Goal: Communication & Community: Answer question/provide support

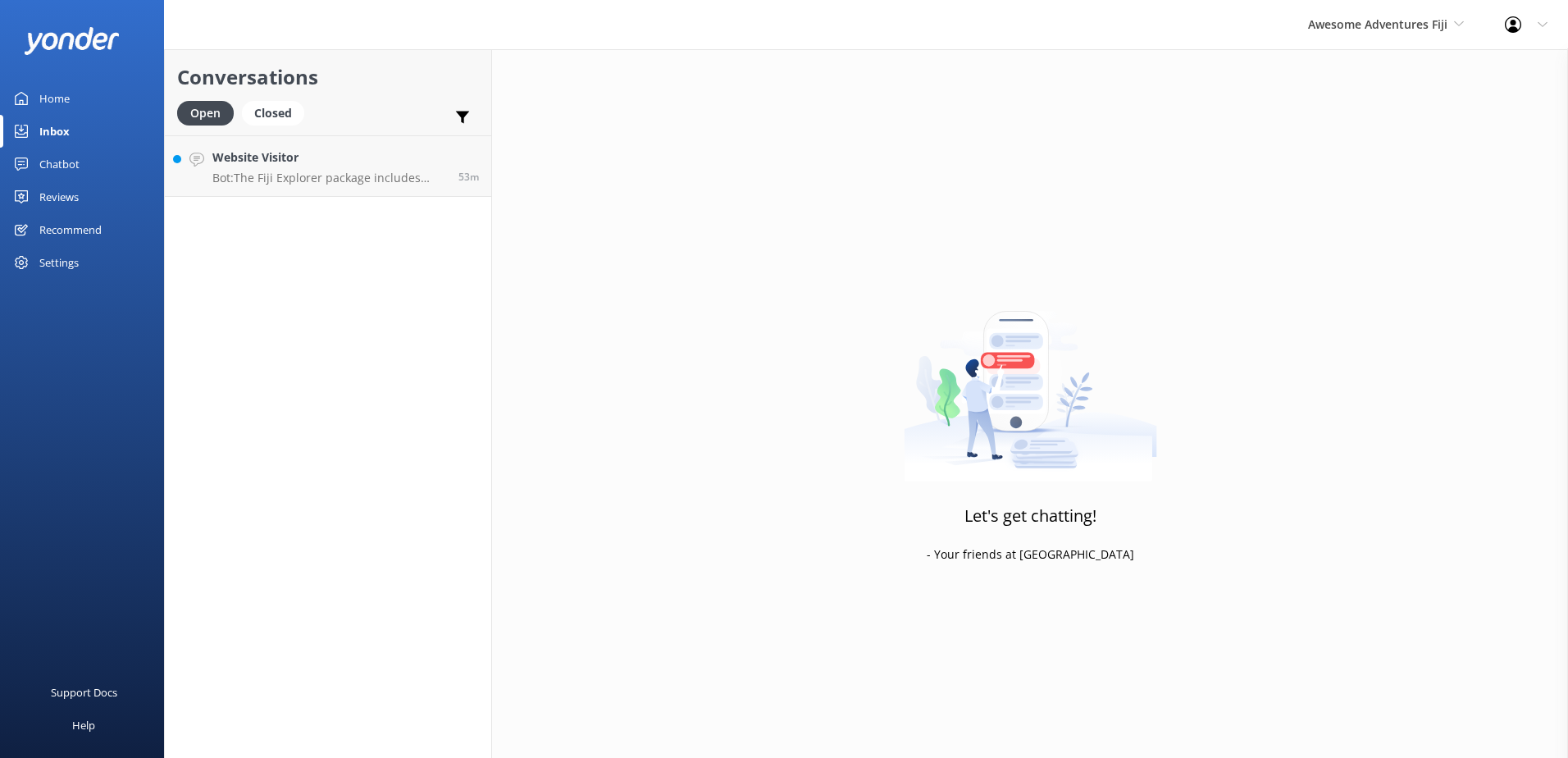
click at [333, 165] on h4 "Website Visitor" at bounding box center [329, 157] width 234 height 18
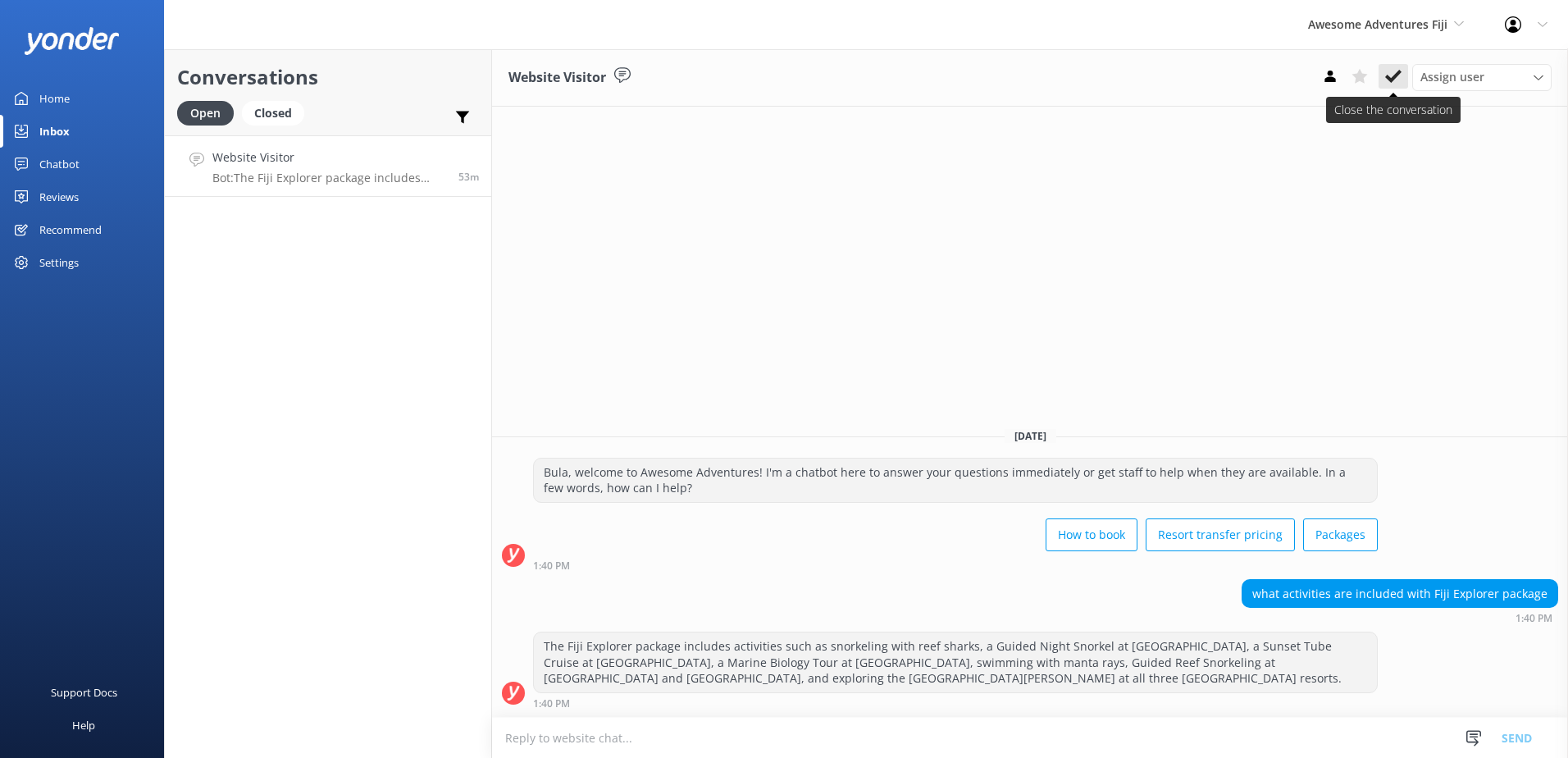
click at [1388, 75] on icon at bounding box center [1394, 76] width 16 height 16
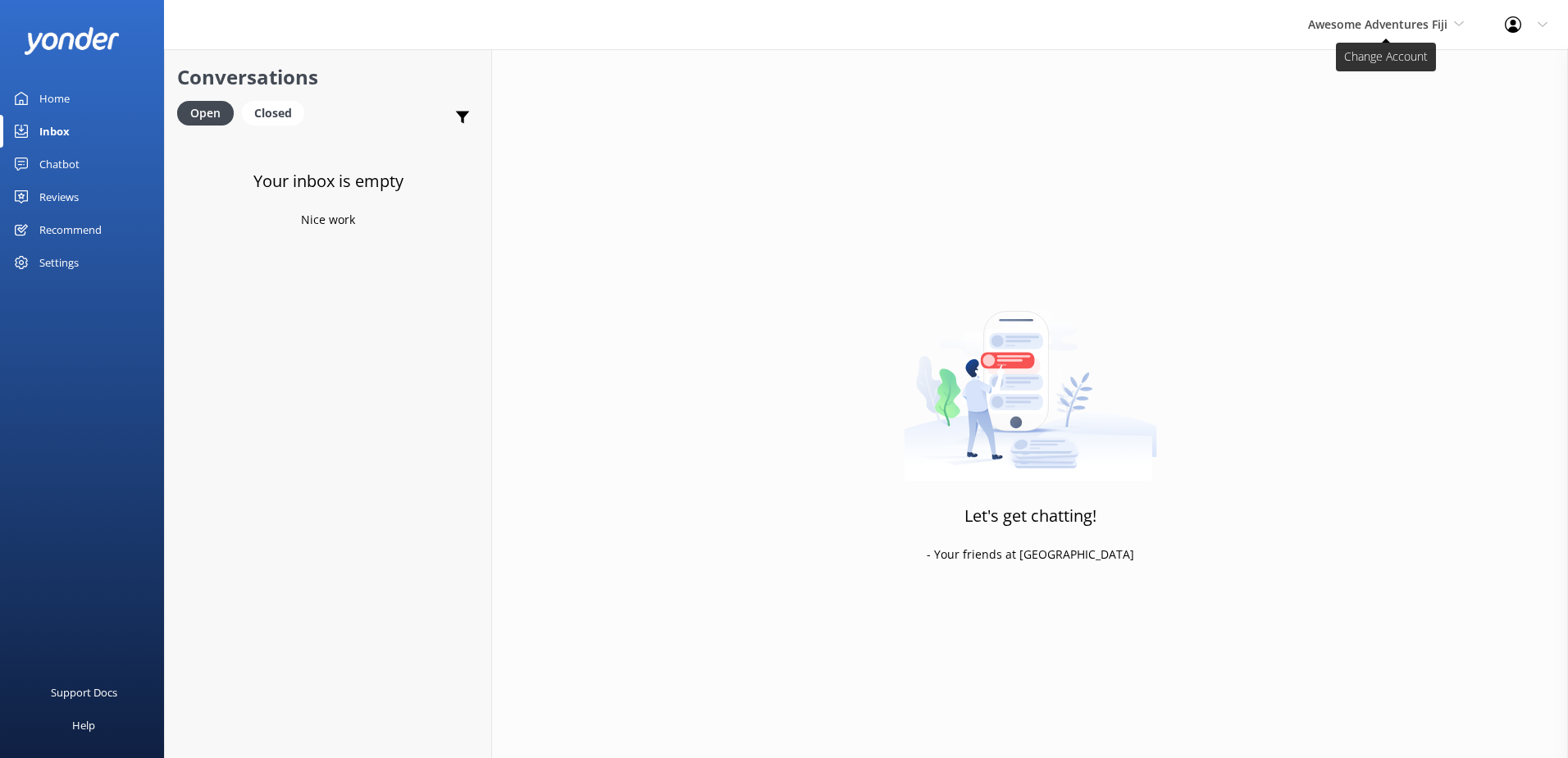
click at [1399, 24] on span "Awesome Adventures Fiji" at bounding box center [1378, 24] width 140 height 16
click at [1378, 72] on link "South Sea Sailing" at bounding box center [1369, 69] width 164 height 40
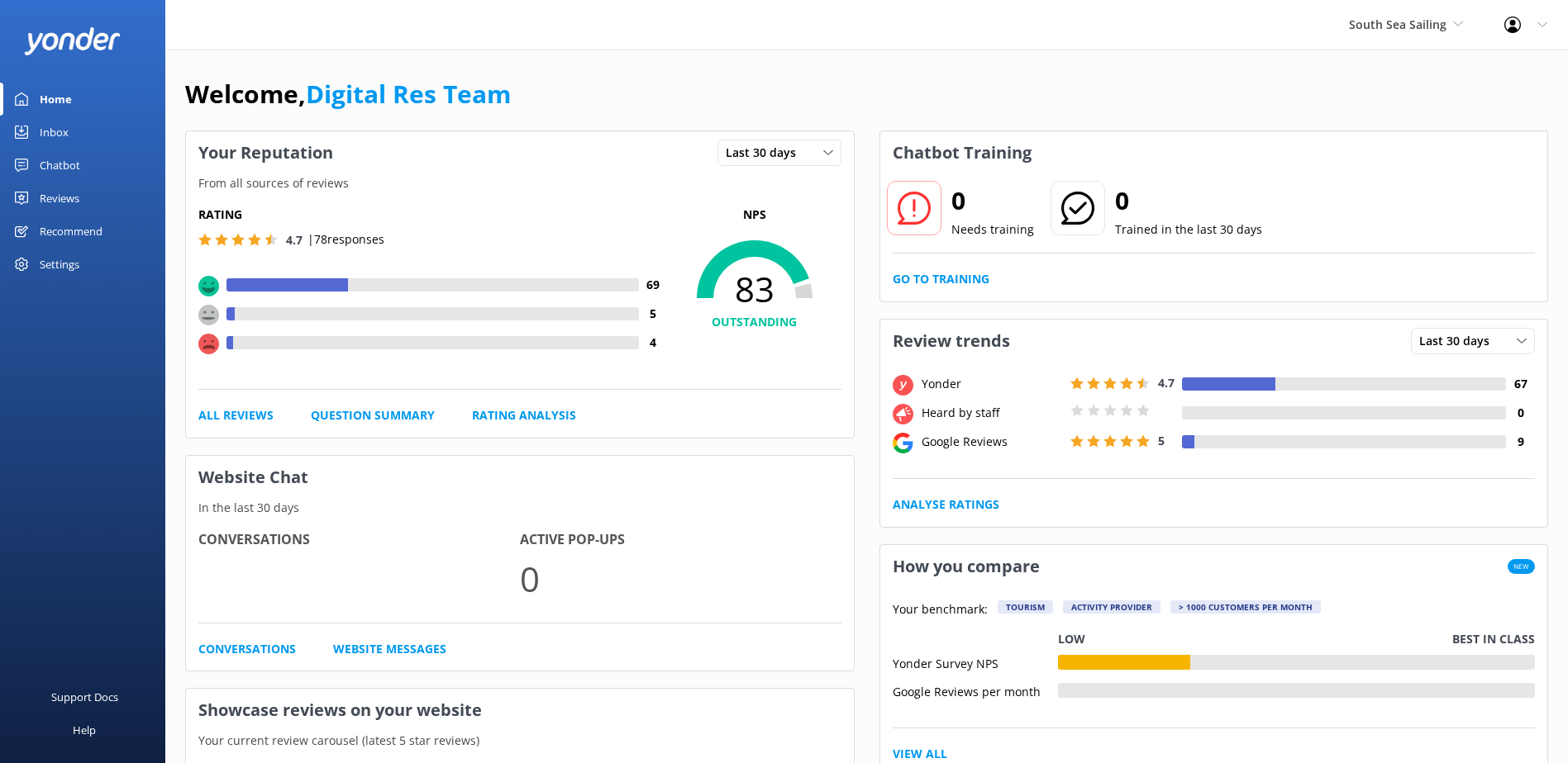
click at [61, 144] on div "Inbox" at bounding box center [55, 132] width 29 height 33
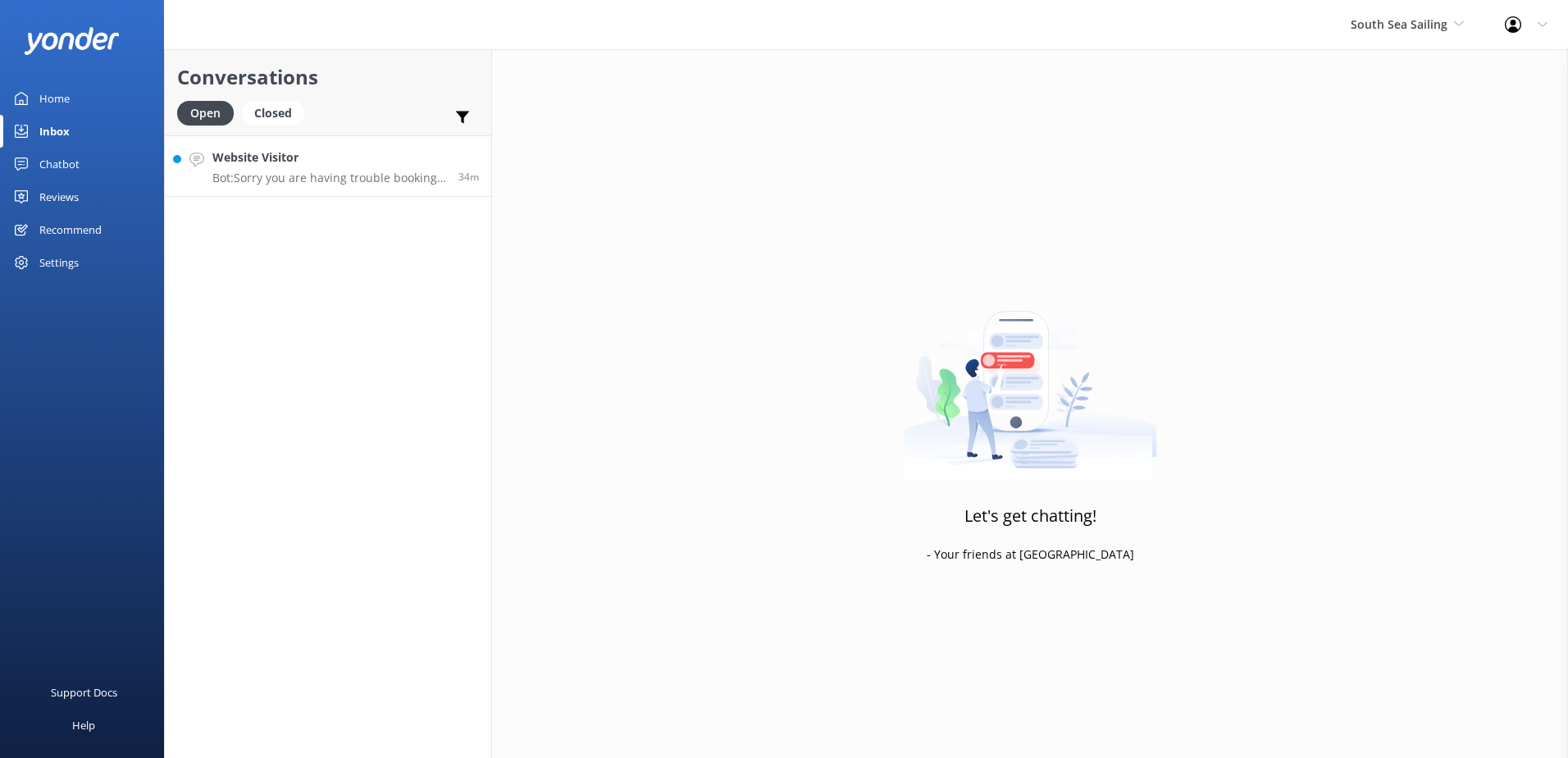
click at [248, 170] on div "Website Visitor Bot: Sorry you are having trouble booking. If the online system…" at bounding box center [329, 166] width 234 height 35
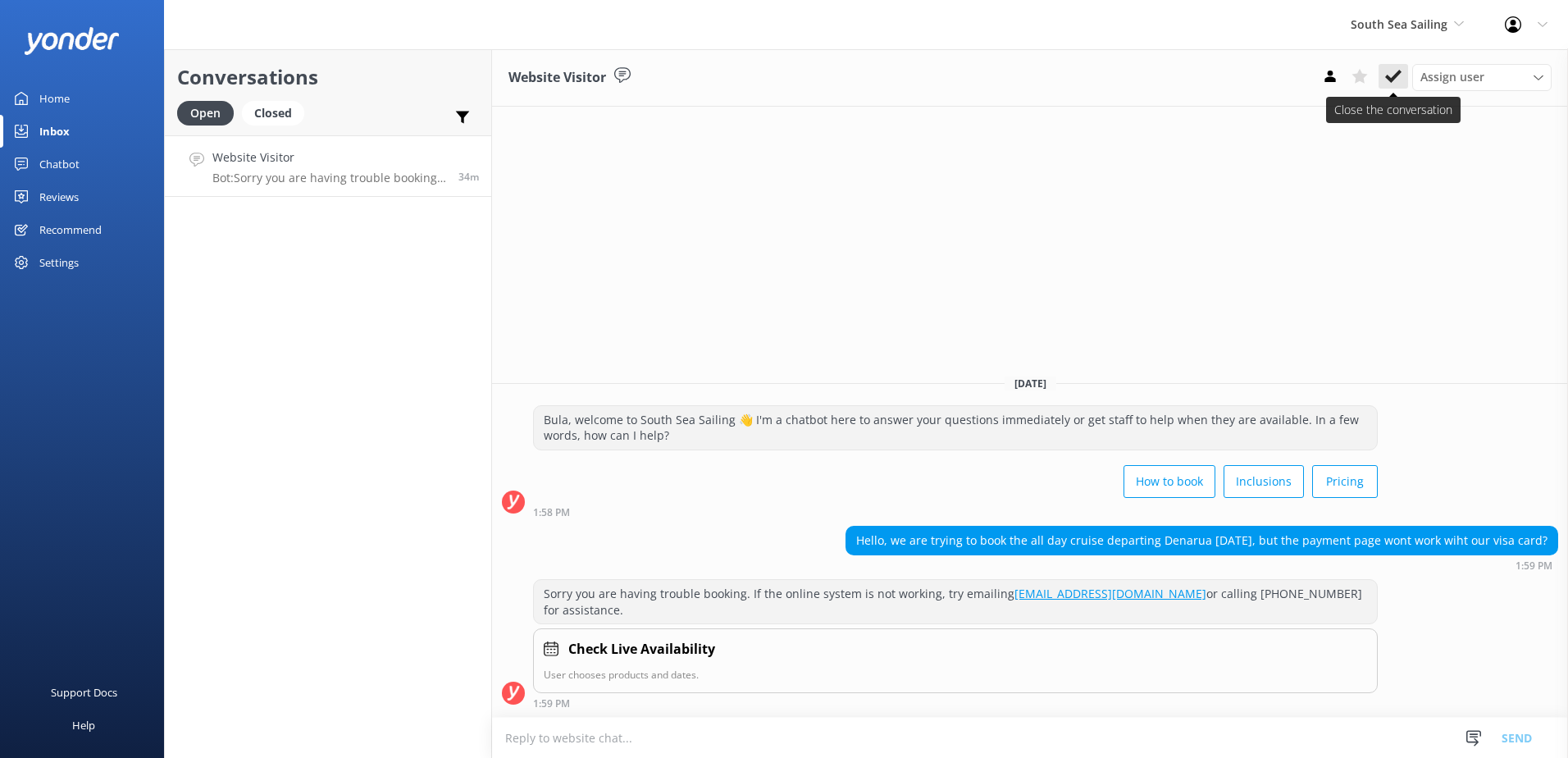
click at [1396, 72] on icon at bounding box center [1394, 76] width 16 height 16
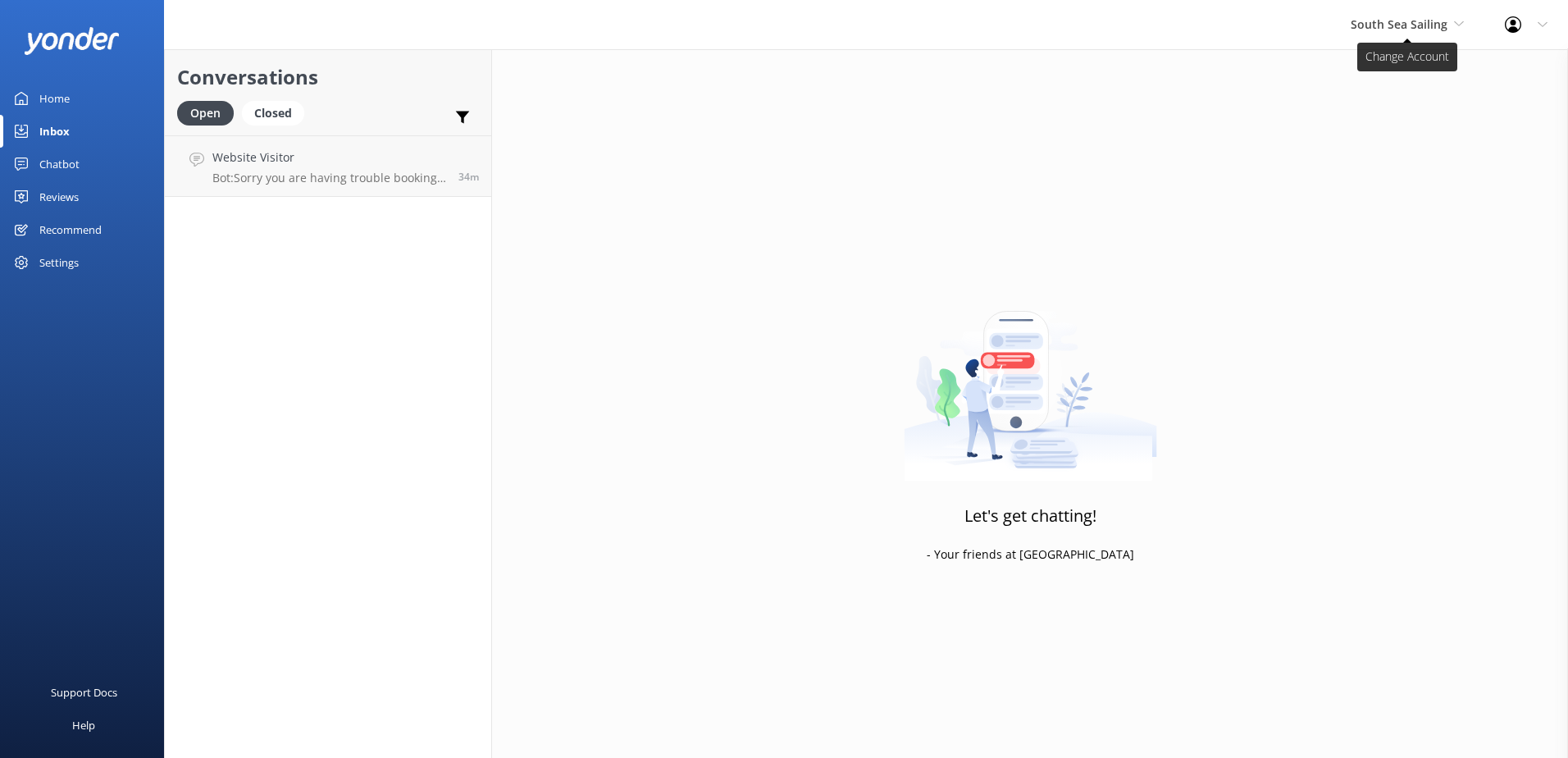
click at [1425, 31] on span "South Sea Sailing" at bounding box center [1399, 24] width 97 height 16
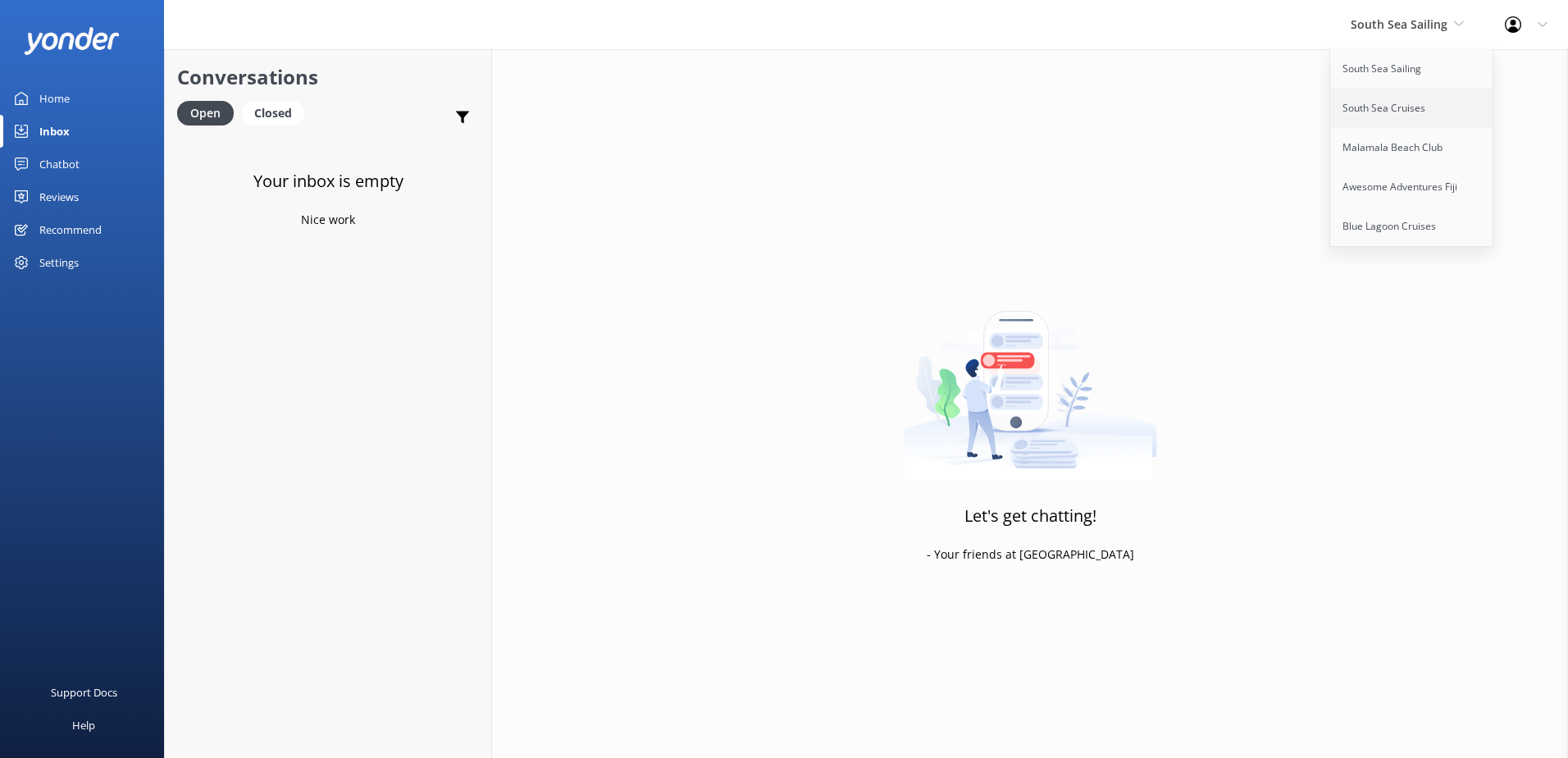
click at [1400, 119] on link "South Sea Cruises" at bounding box center [1412, 108] width 164 height 40
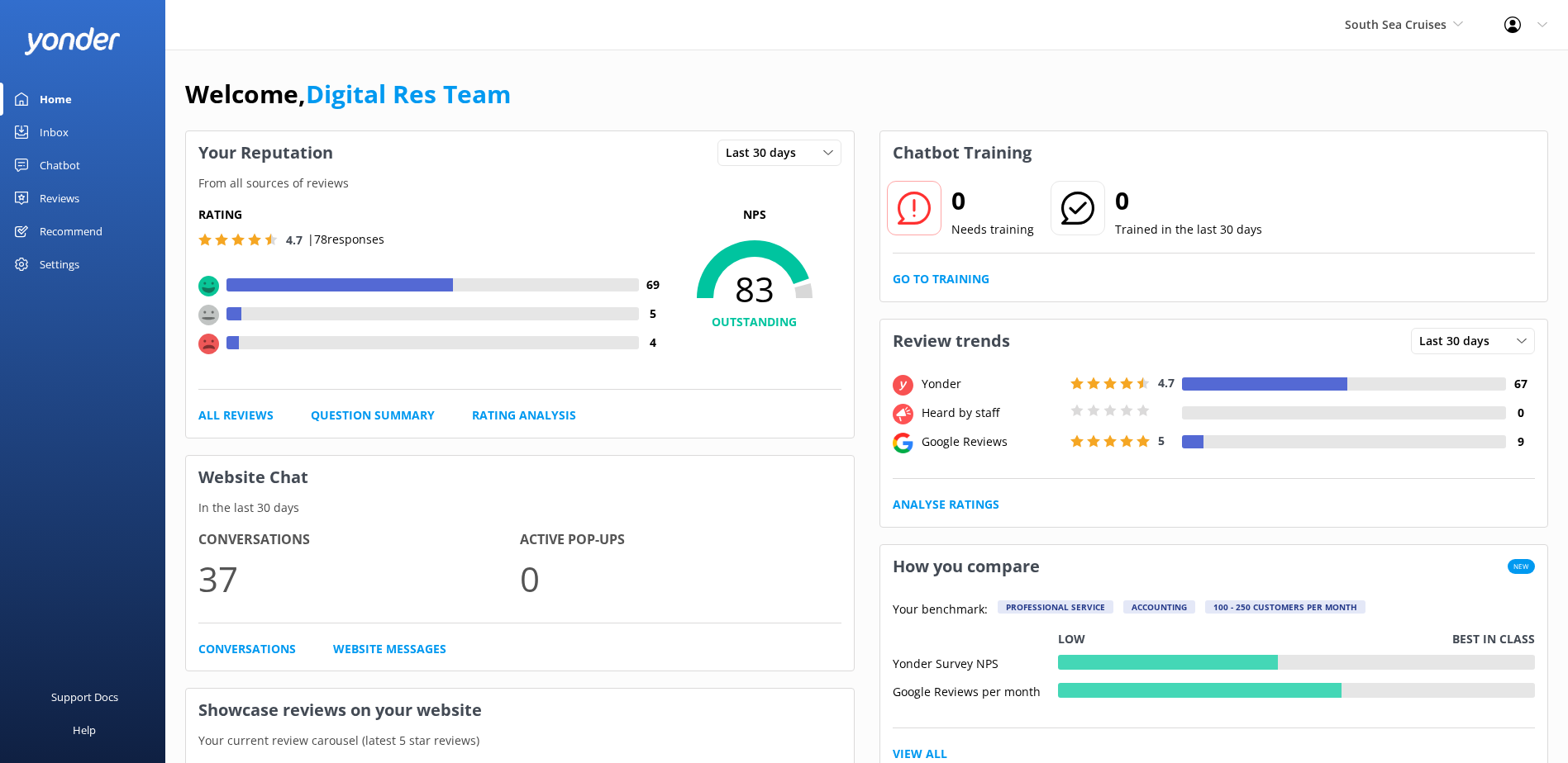
click at [78, 140] on link "Inbox" at bounding box center [82, 132] width 165 height 33
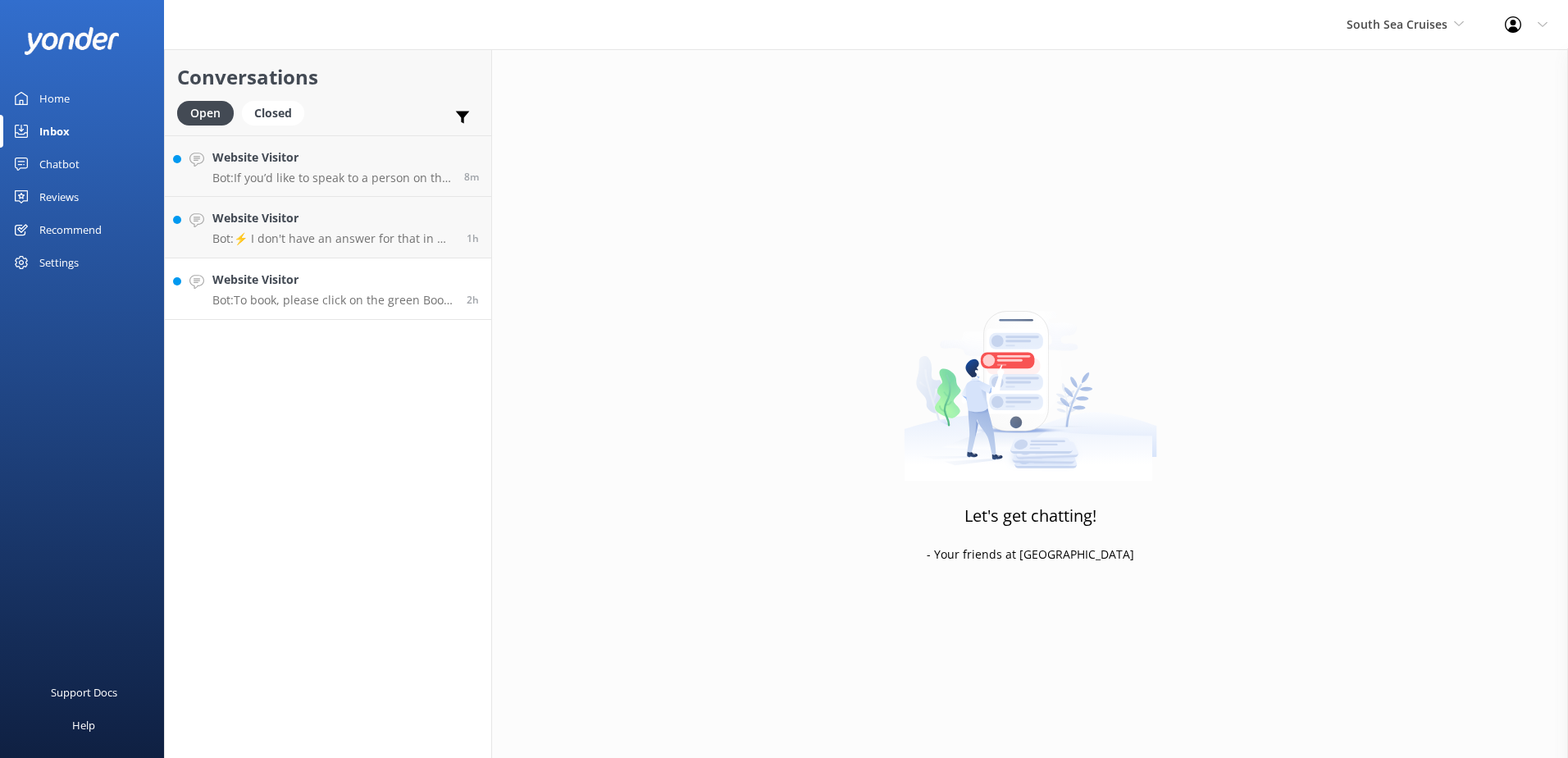
click at [370, 304] on p "Bot: To book, please click on the green Book Now button on our website and foll…" at bounding box center [333, 300] width 242 height 15
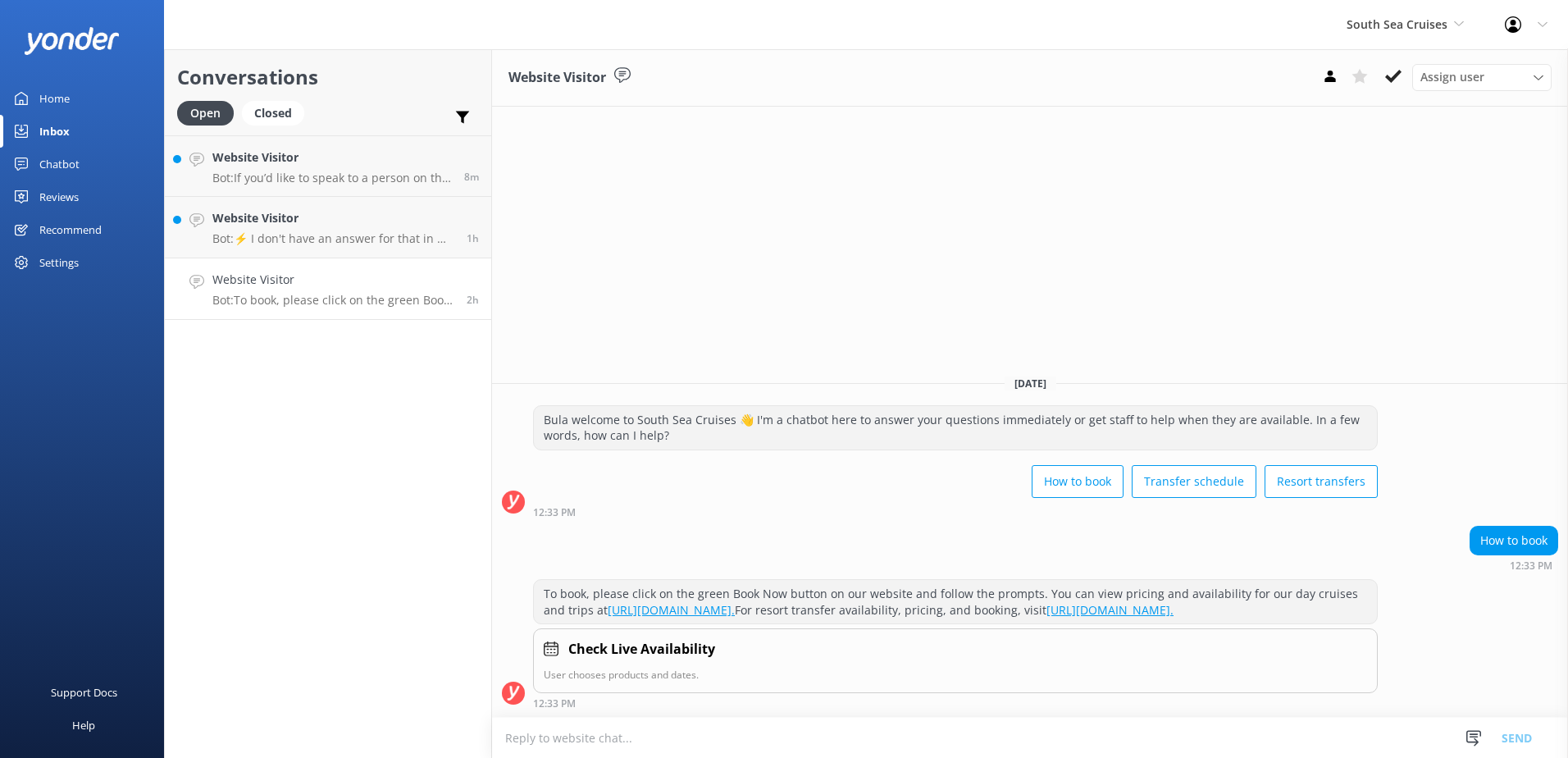
click at [1409, 74] on div "Assign user [PERSON_NAME] [PERSON_NAME] Digital Res Team [PERSON_NAME] [PERSON_…" at bounding box center [1434, 77] width 236 height 26
click at [1405, 77] on button at bounding box center [1394, 76] width 29 height 24
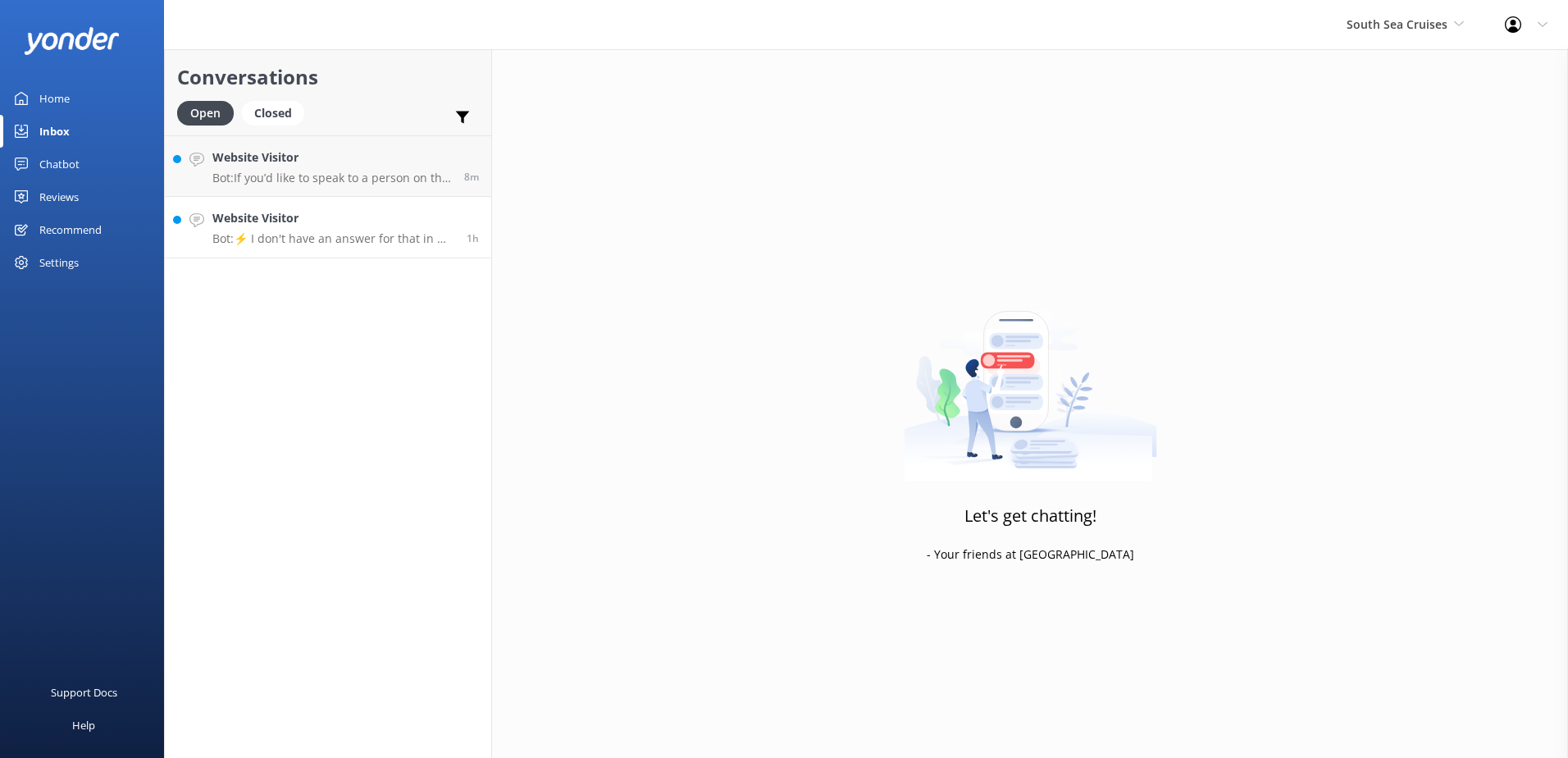
click at [278, 211] on h4 "Website Visitor" at bounding box center [333, 218] width 242 height 18
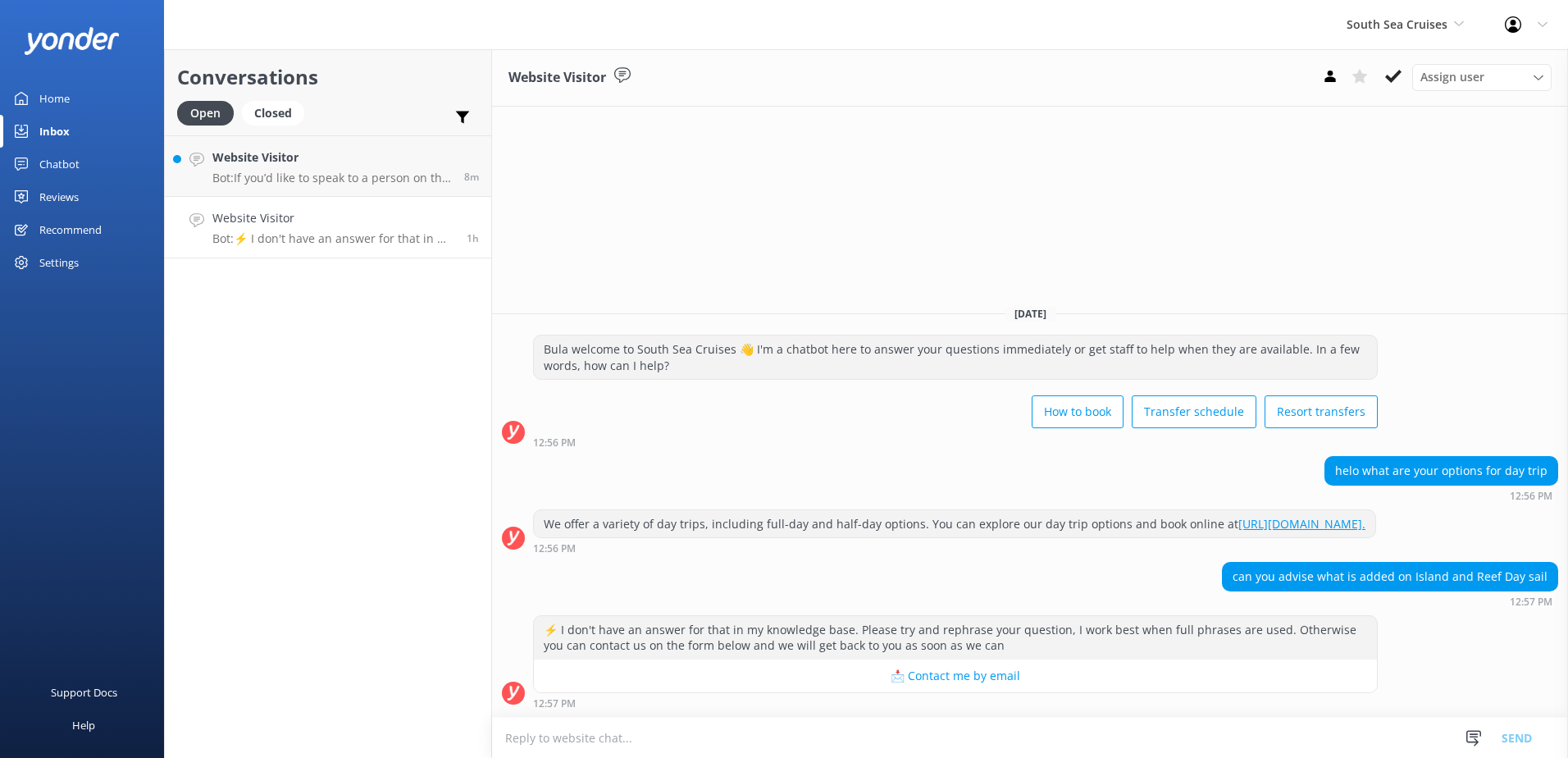
click at [378, 240] on p "Bot: ⚡ I don't have an answer for that in my knowledge base. Please try and rep…" at bounding box center [333, 238] width 242 height 15
click at [1239, 520] on link "[URL][DOMAIN_NAME]." at bounding box center [1301, 523] width 127 height 16
drag, startPoint x: 1402, startPoint y: 85, endPoint x: 1137, endPoint y: 743, distance: 709.4
click at [1137, 756] on div "Website Visitor Assign user [PERSON_NAME] [PERSON_NAME] Digital Res Team [PERSO…" at bounding box center [1030, 403] width 1077 height 709
click at [1140, 738] on textarea at bounding box center [1030, 738] width 1077 height 40
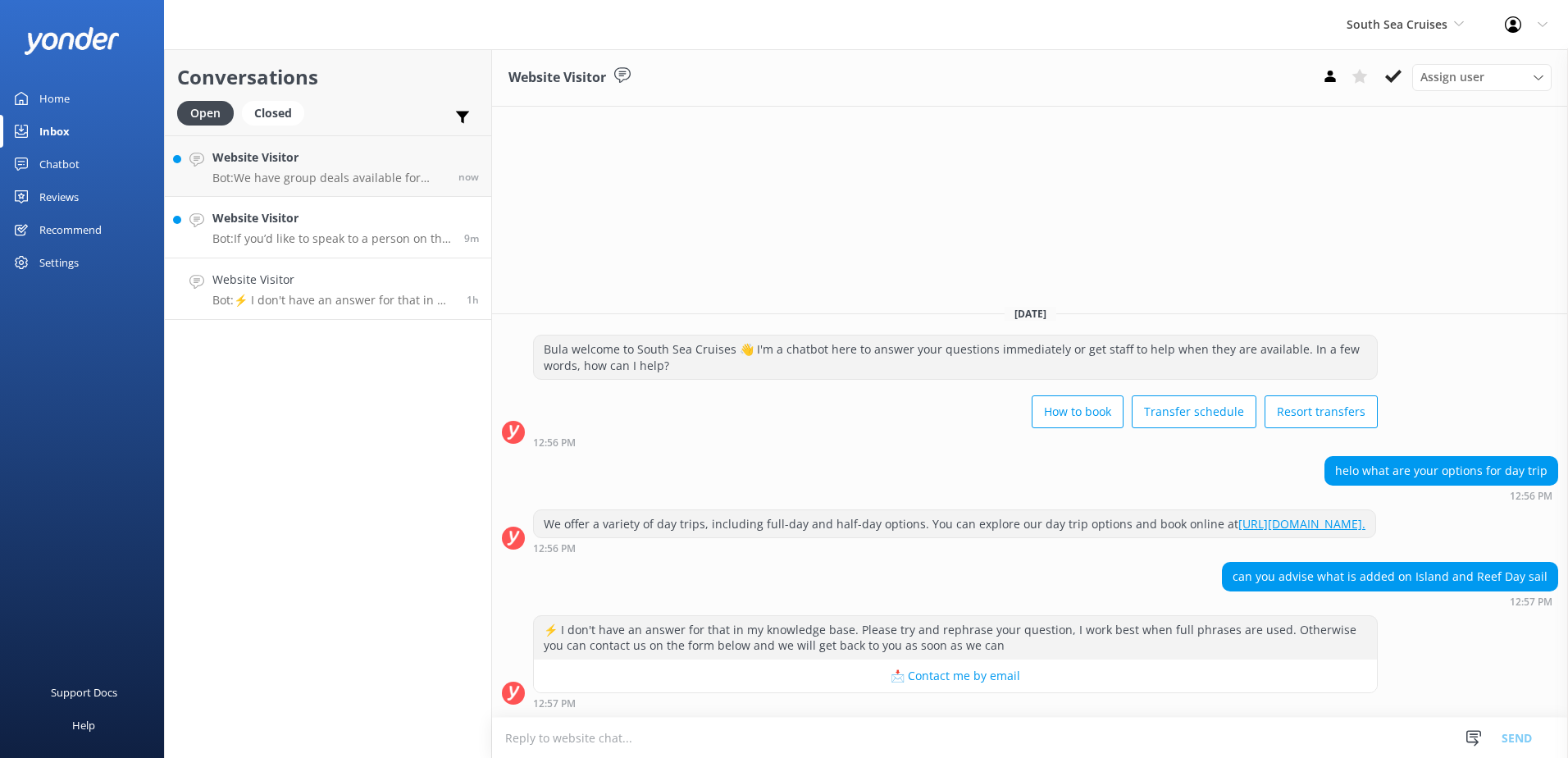
click at [312, 254] on link "Website Visitor Bot: If you’d like to speak to a person on the South Sea Cruise…" at bounding box center [328, 227] width 327 height 61
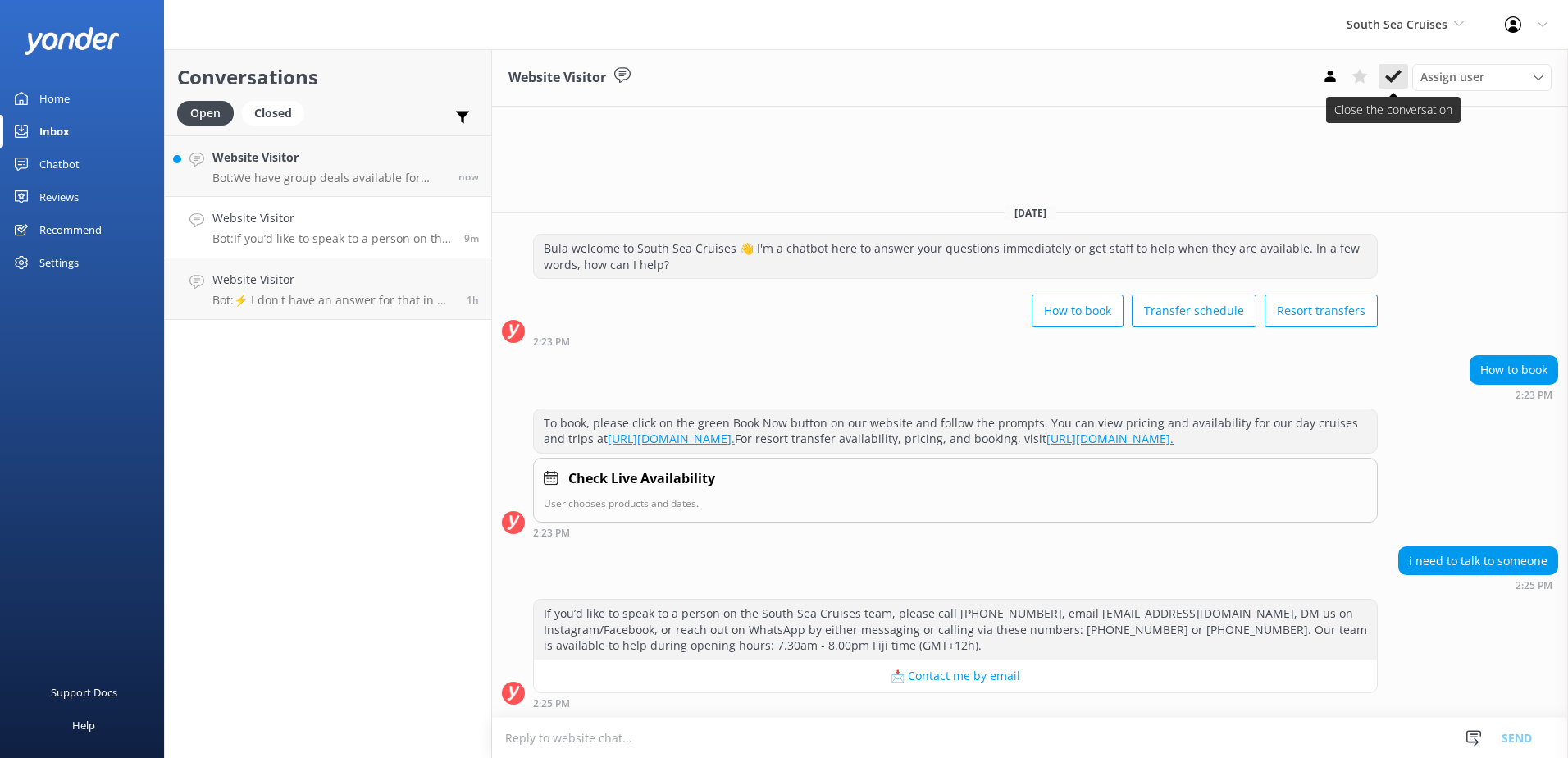
click at [1395, 68] on icon at bounding box center [1394, 76] width 16 height 16
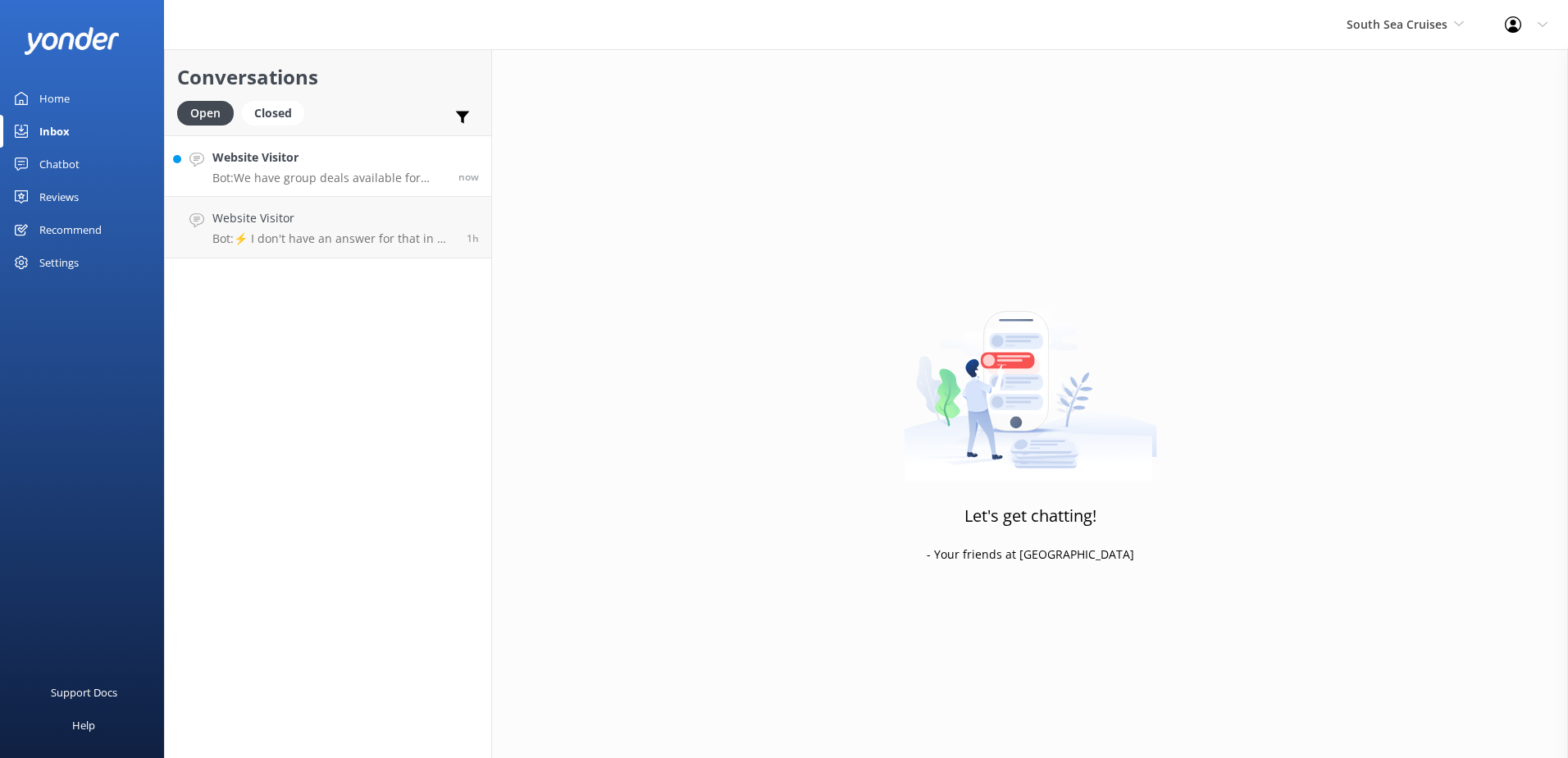
click at [361, 189] on link "Website Visitor Bot: We have group deals available for those travelling with 10…" at bounding box center [328, 166] width 327 height 61
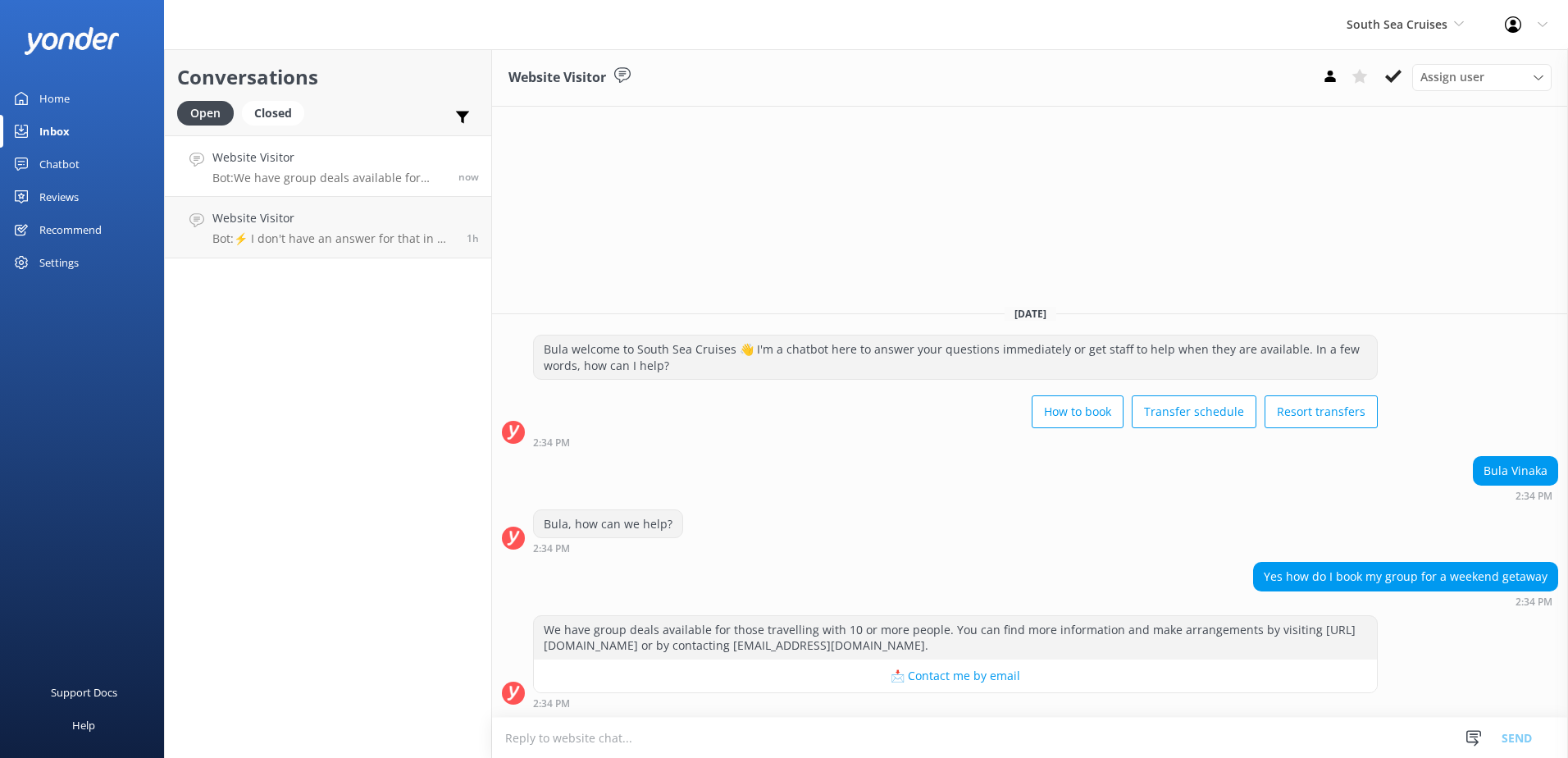
click at [371, 163] on h4 "Website Visitor" at bounding box center [329, 157] width 234 height 18
drag, startPoint x: 1103, startPoint y: 644, endPoint x: 540, endPoint y: 614, distance: 563.8
click at [540, 614] on div "[DATE] Bula welcome to South Sea Cruises 👋 I'm a chatbot here to answer your qu…" at bounding box center [1030, 504] width 1077 height 425
copy div "2:34 PM We have group deals available for those travelling with 10 or more peop…"
drag, startPoint x: 790, startPoint y: 732, endPoint x: 925, endPoint y: 709, distance: 136.9
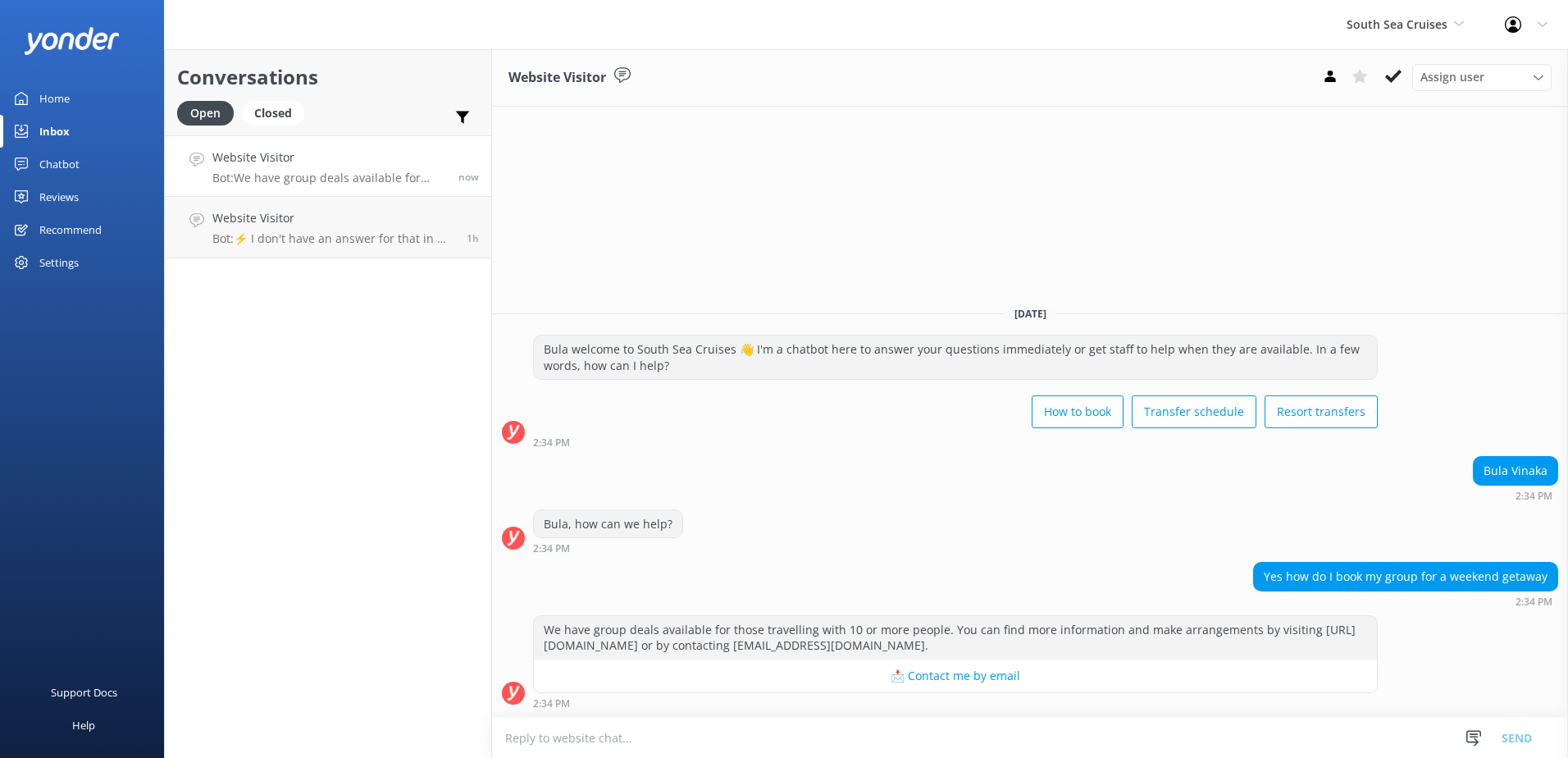
click at [793, 732] on textarea at bounding box center [1030, 738] width 1077 height 40
drag, startPoint x: 1067, startPoint y: 649, endPoint x: 520, endPoint y: 626, distance: 547.5
click at [520, 626] on div "We have group deals available for those travelling with 10 or more people. You …" at bounding box center [1030, 662] width 1077 height 93
copy div "We have group deals available for those travelling with 10 or more people. You …"
click at [667, 741] on textarea at bounding box center [1030, 738] width 1077 height 40
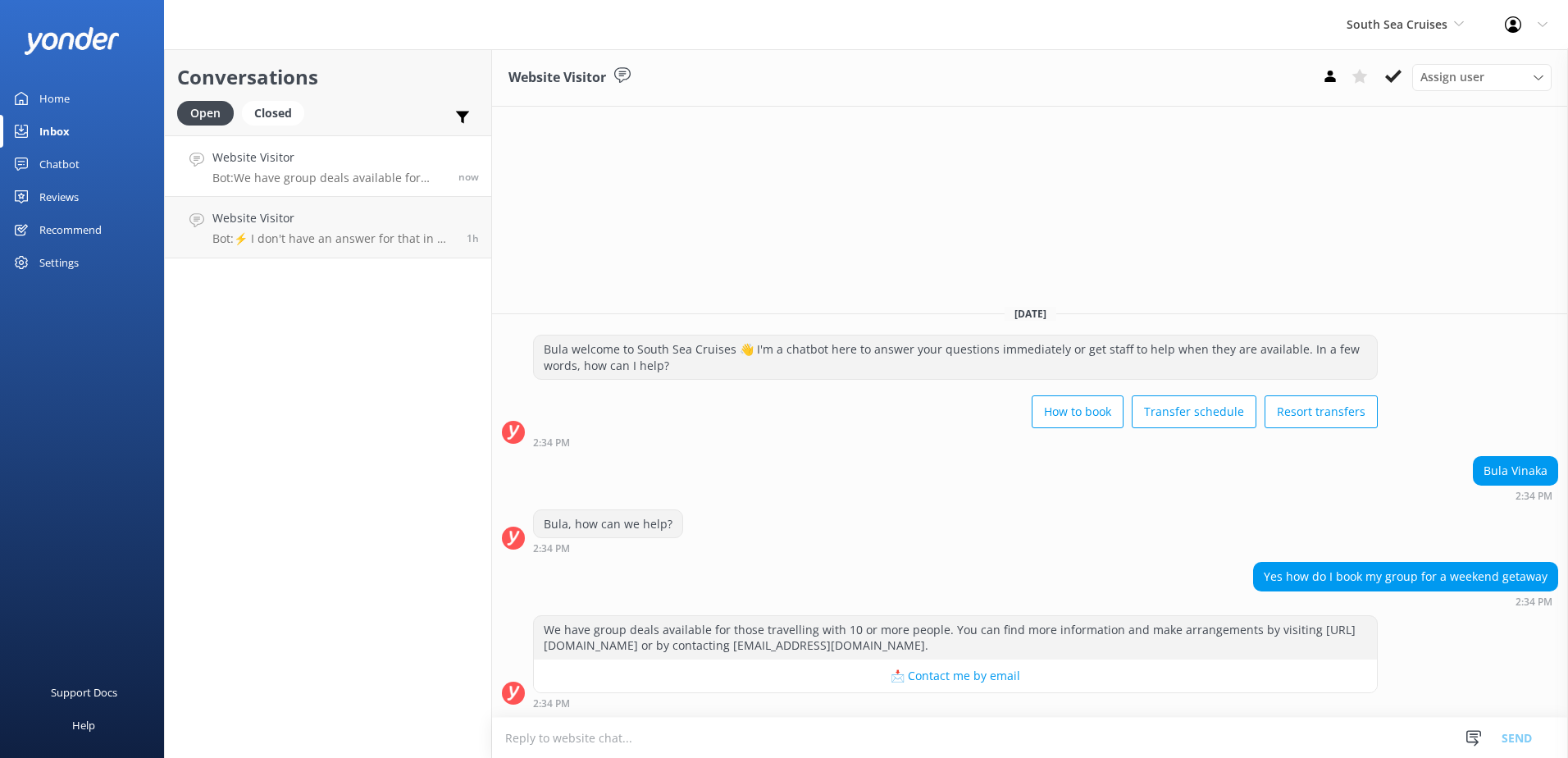
paste textarea "We have group deals available for those travelling with 10 or more people. You …"
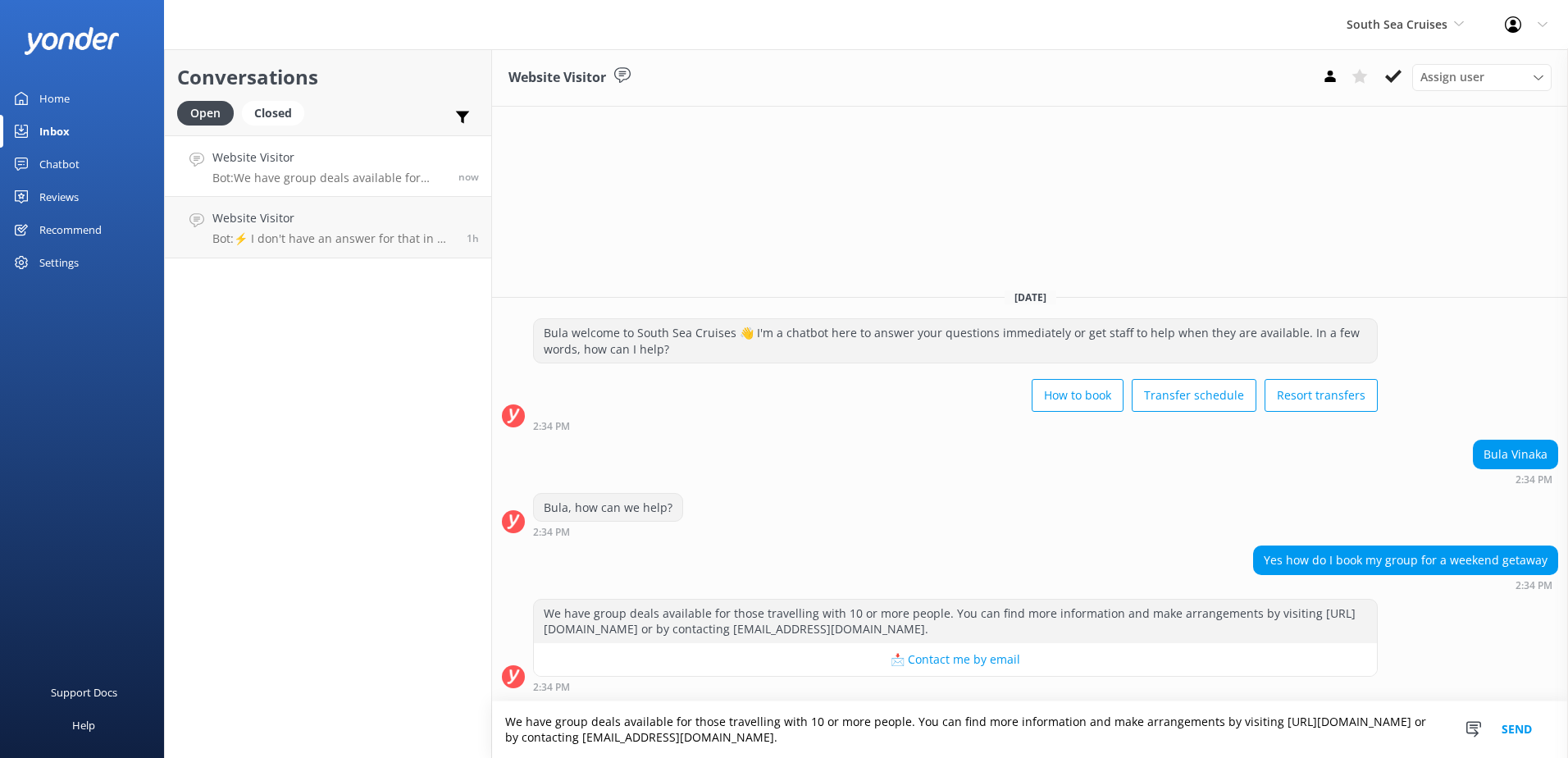
drag, startPoint x: 897, startPoint y: 721, endPoint x: 671, endPoint y: 718, distance: 226.0
click at [671, 718] on textarea "We have group deals available for those travelling with 10 or more people. You …" at bounding box center [1030, 730] width 1077 height 56
drag, startPoint x: 675, startPoint y: 719, endPoint x: 1369, endPoint y: 722, distance: 694.0
click at [1369, 722] on textarea "We have group deals available. You can find more information and make arrangeme…" at bounding box center [1030, 730] width 1077 height 56
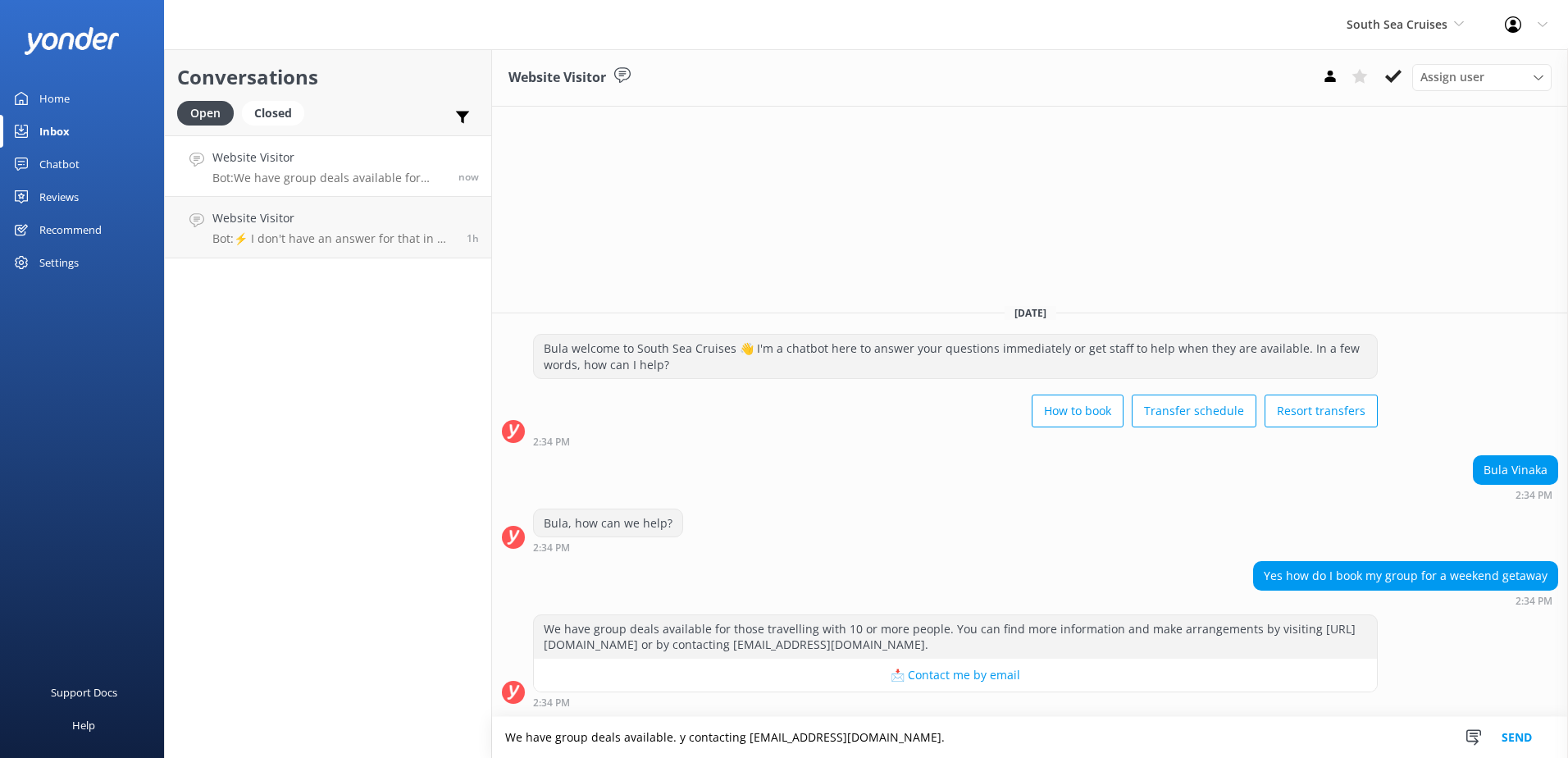
click at [685, 740] on textarea "We have group deals available. y contacting [EMAIL_ADDRESS][DOMAIN_NAME]." at bounding box center [1030, 738] width 1077 height 41
drag, startPoint x: 1060, startPoint y: 739, endPoint x: 860, endPoint y: 738, distance: 200.0
click at [860, 738] on textarea "We have group deals available. you can contact our sales team on contacting [EM…" at bounding box center [1030, 738] width 1077 height 41
paste textarea "[EMAIL_ADDRESS][DOMAIN_NAME]"
type textarea "We have group deals available. you can contact our sales team on [EMAIL_ADDRESS…"
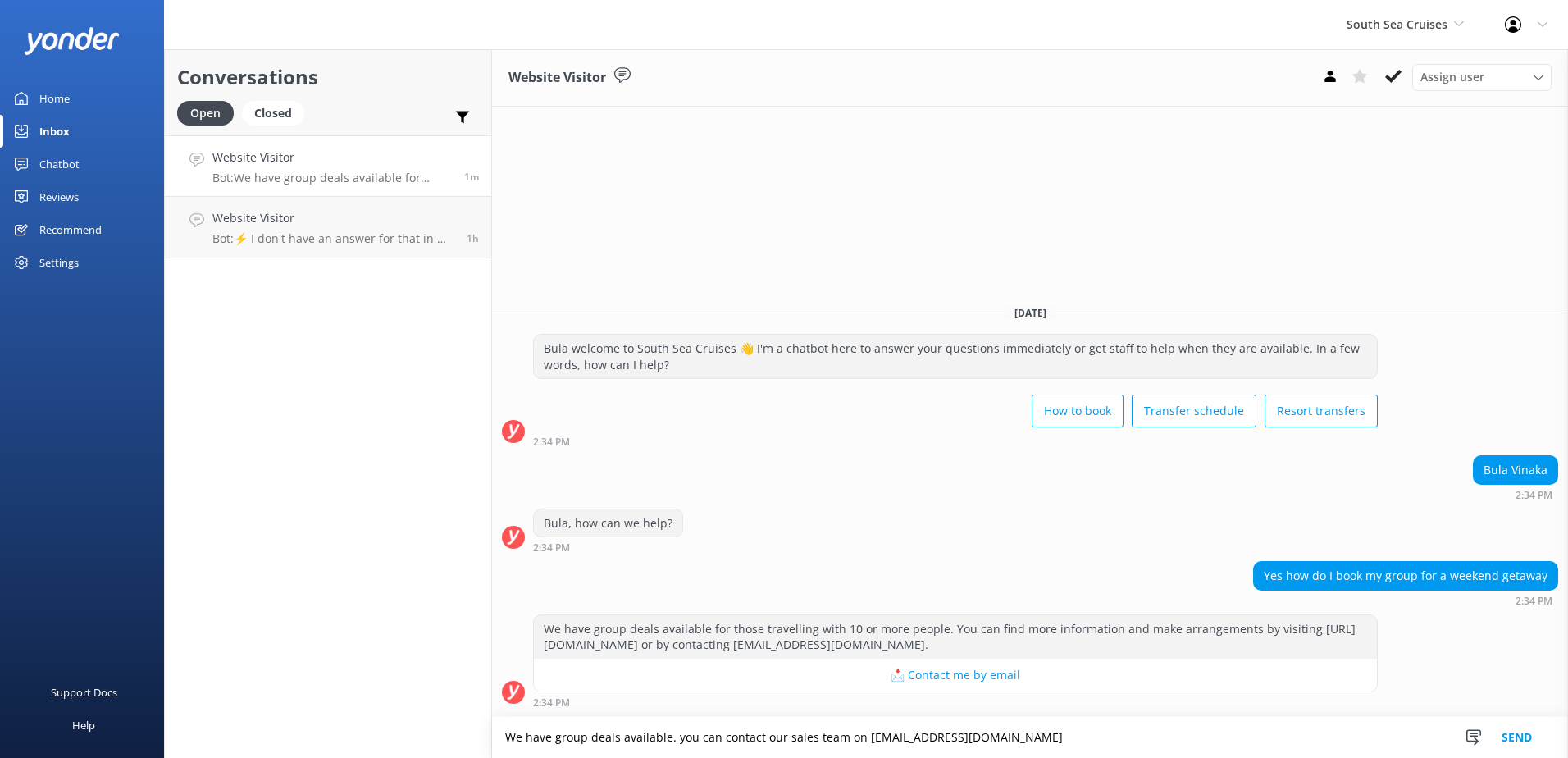
click at [1524, 740] on button "Send" at bounding box center [1517, 738] width 61 height 41
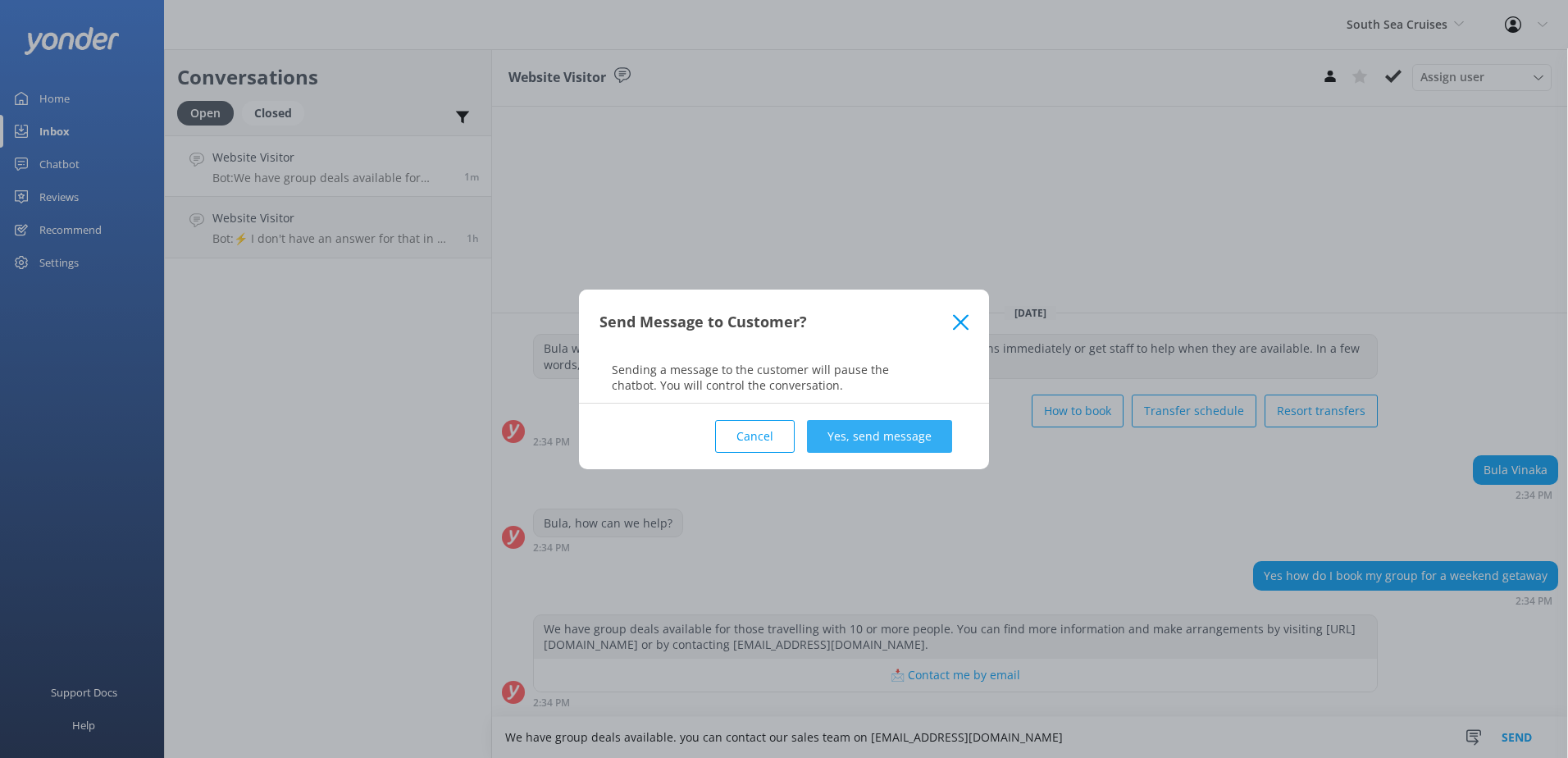
click at [884, 430] on button "Yes, send message" at bounding box center [880, 436] width 145 height 33
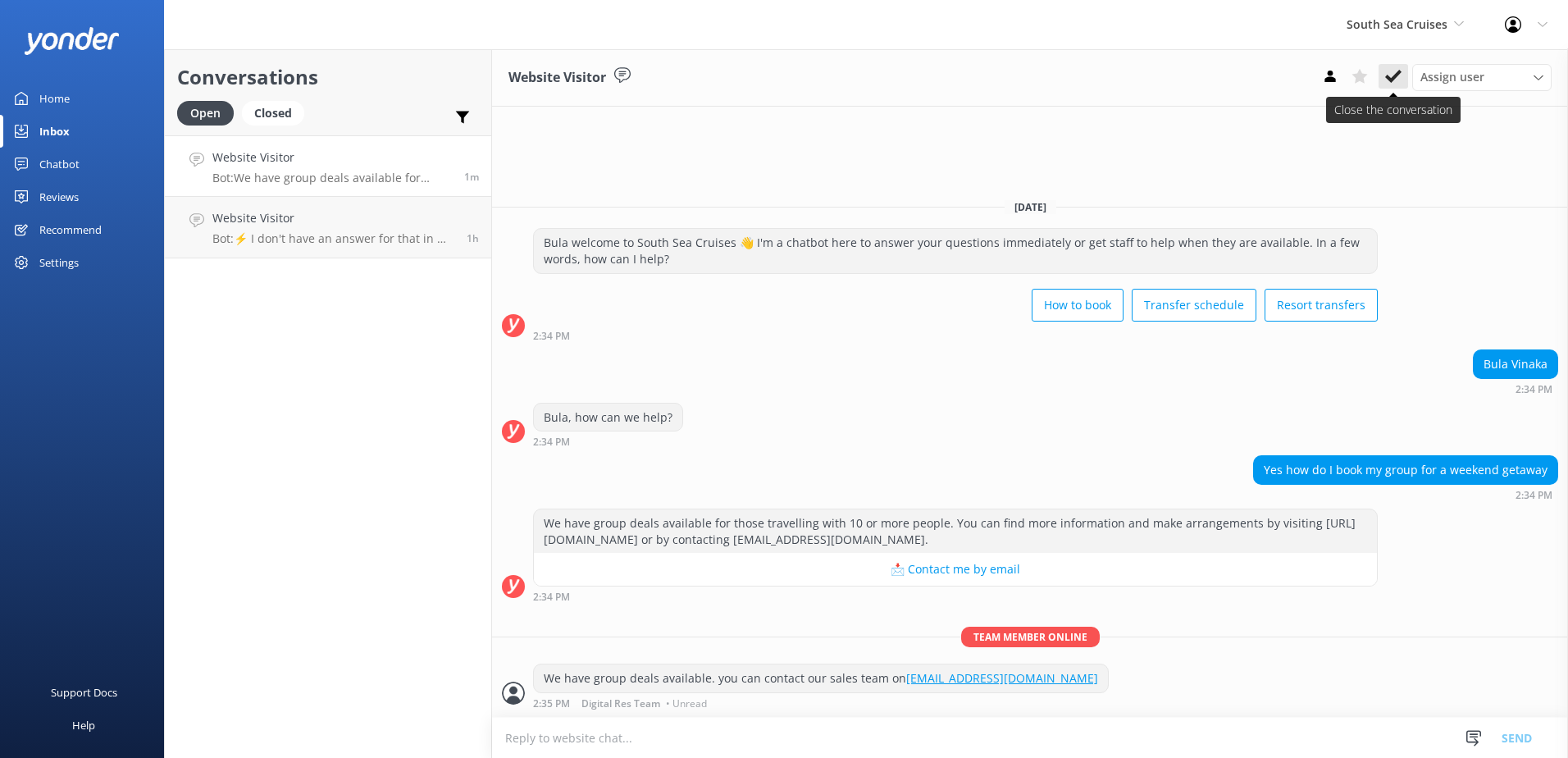
click at [1405, 72] on button at bounding box center [1394, 76] width 29 height 24
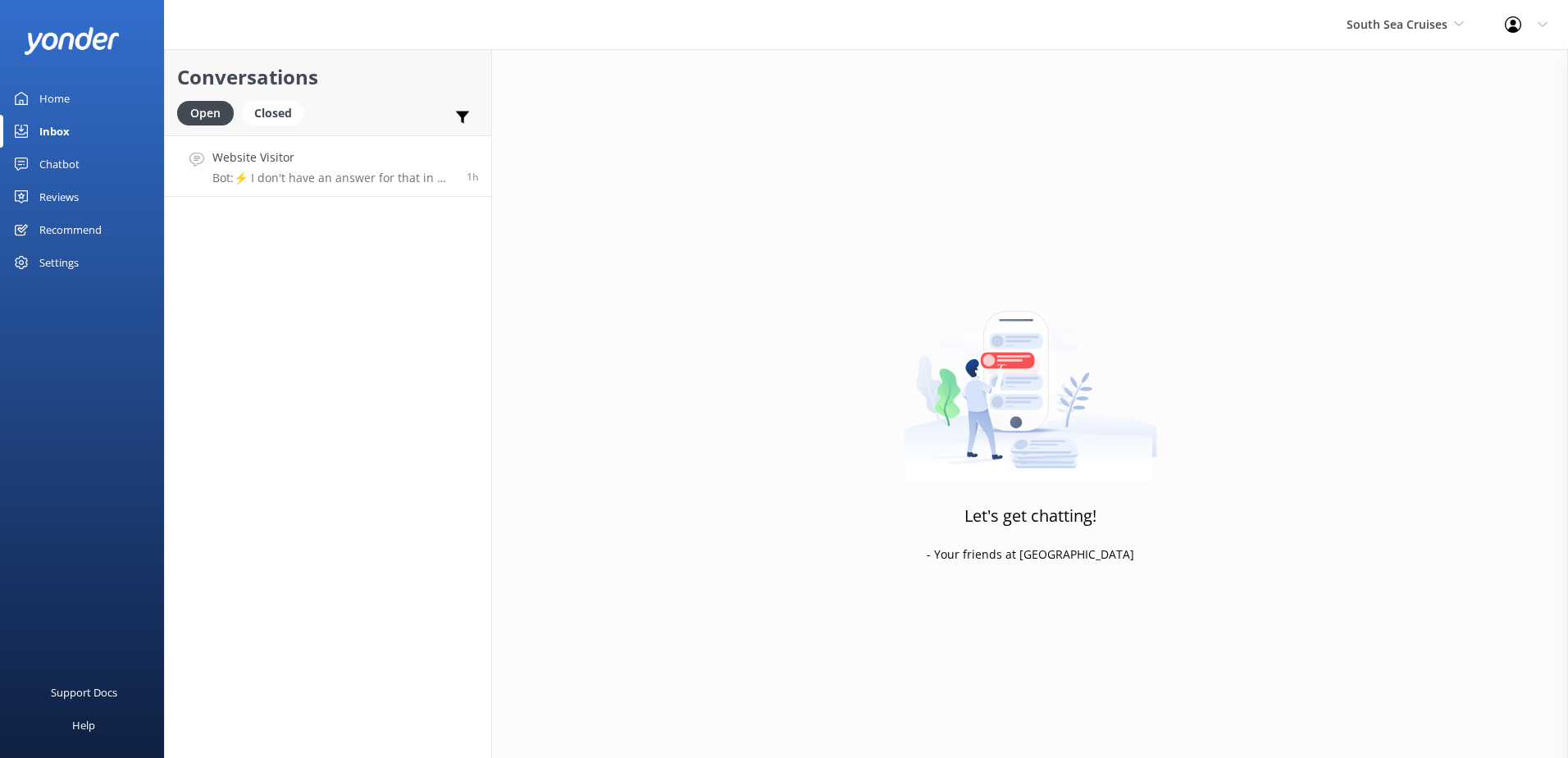
click at [341, 184] on p "Bot: ⚡ I don't have an answer for that in my knowledge base. Please try and rep…" at bounding box center [333, 177] width 242 height 15
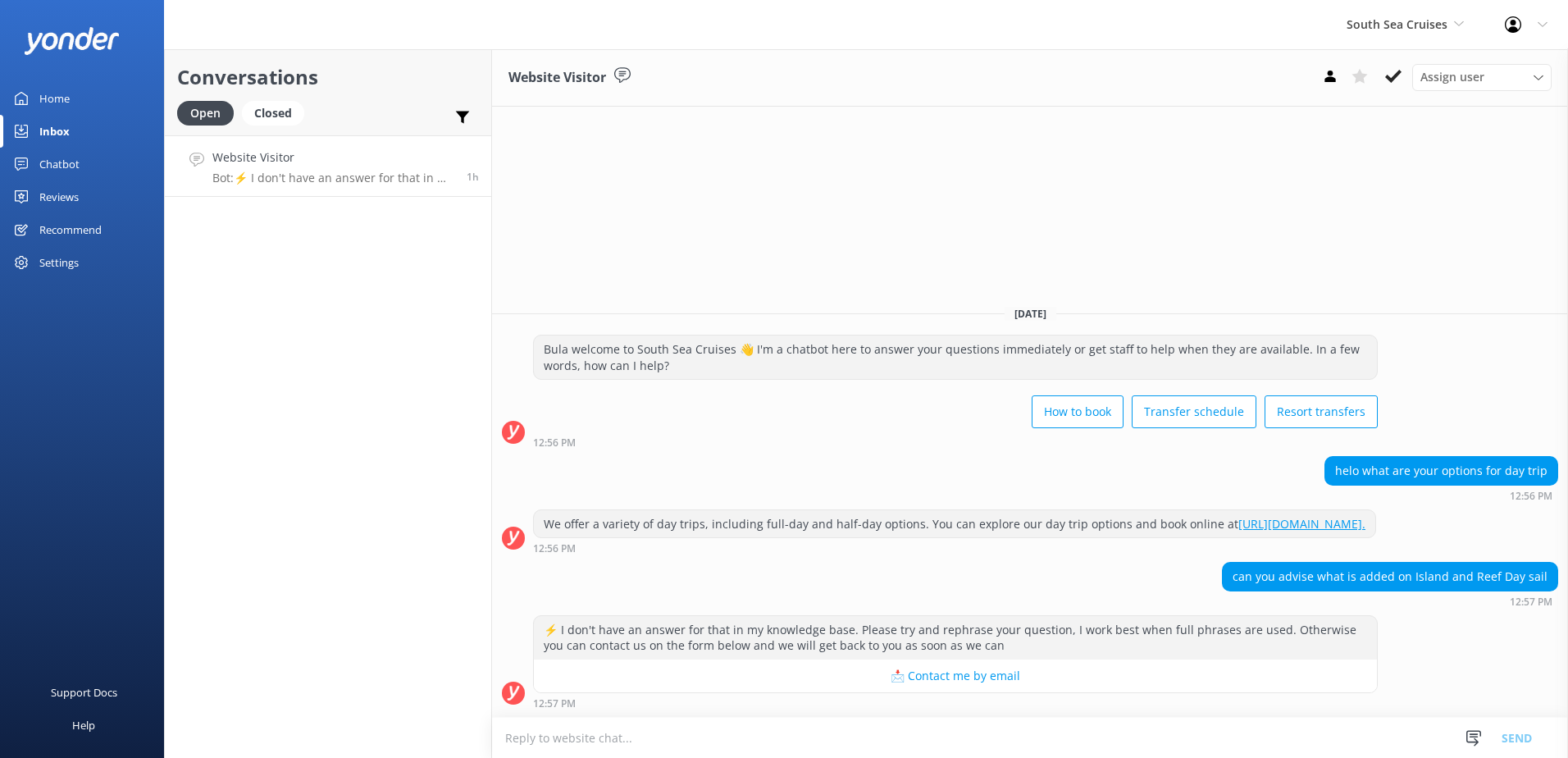
click at [812, 746] on textarea at bounding box center [1030, 738] width 1077 height 40
click at [841, 740] on textarea "Kindly not we do not offer an island and reef day sail" at bounding box center [1030, 738] width 1077 height 41
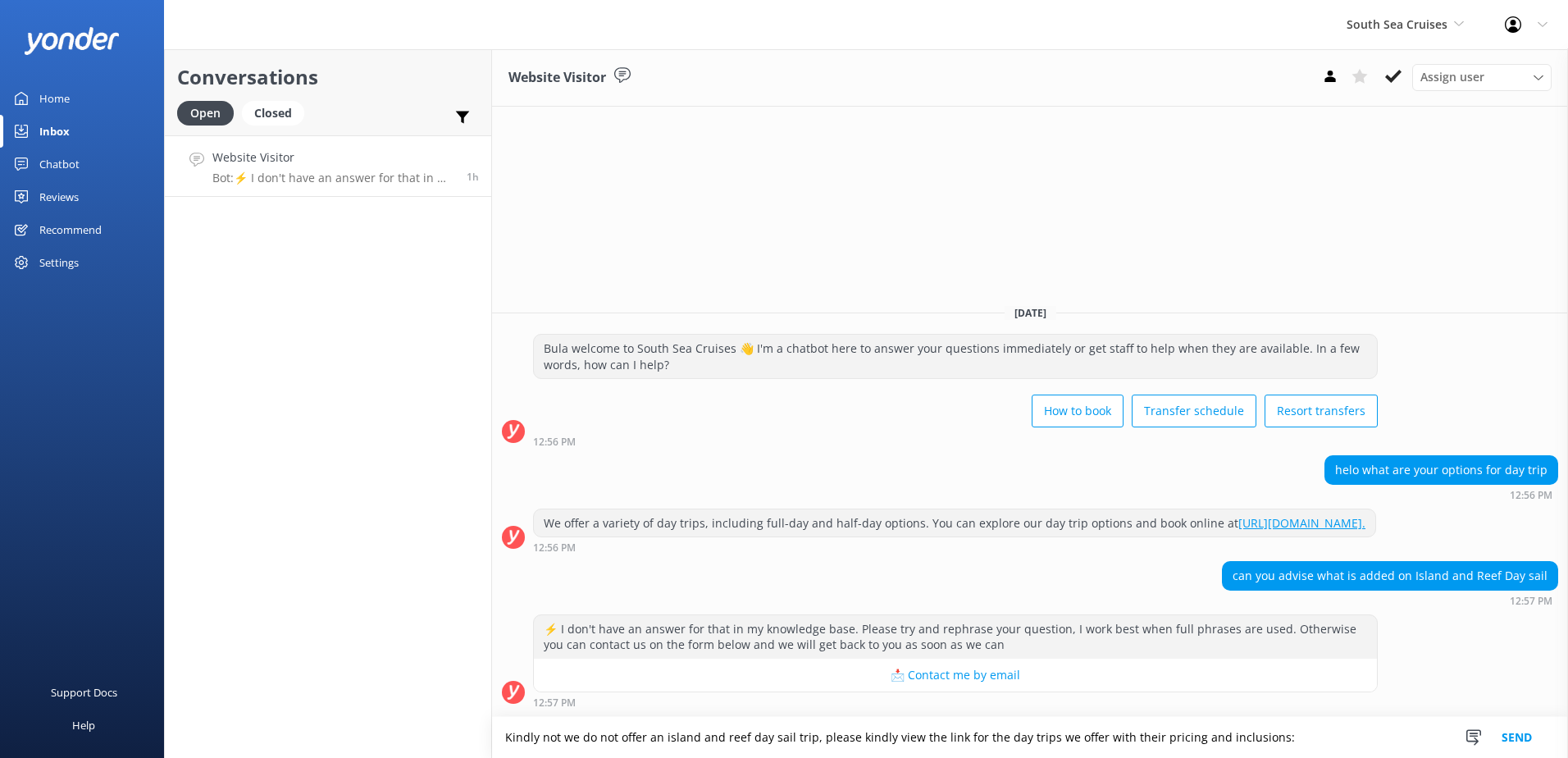
click at [1239, 522] on link "[URL][DOMAIN_NAME]." at bounding box center [1301, 523] width 127 height 16
click at [1322, 735] on textarea "Kindly not we do not offer an island and reef day sail trip, please kindly view…" at bounding box center [1030, 738] width 1077 height 41
paste textarea "[URL][DOMAIN_NAME]"
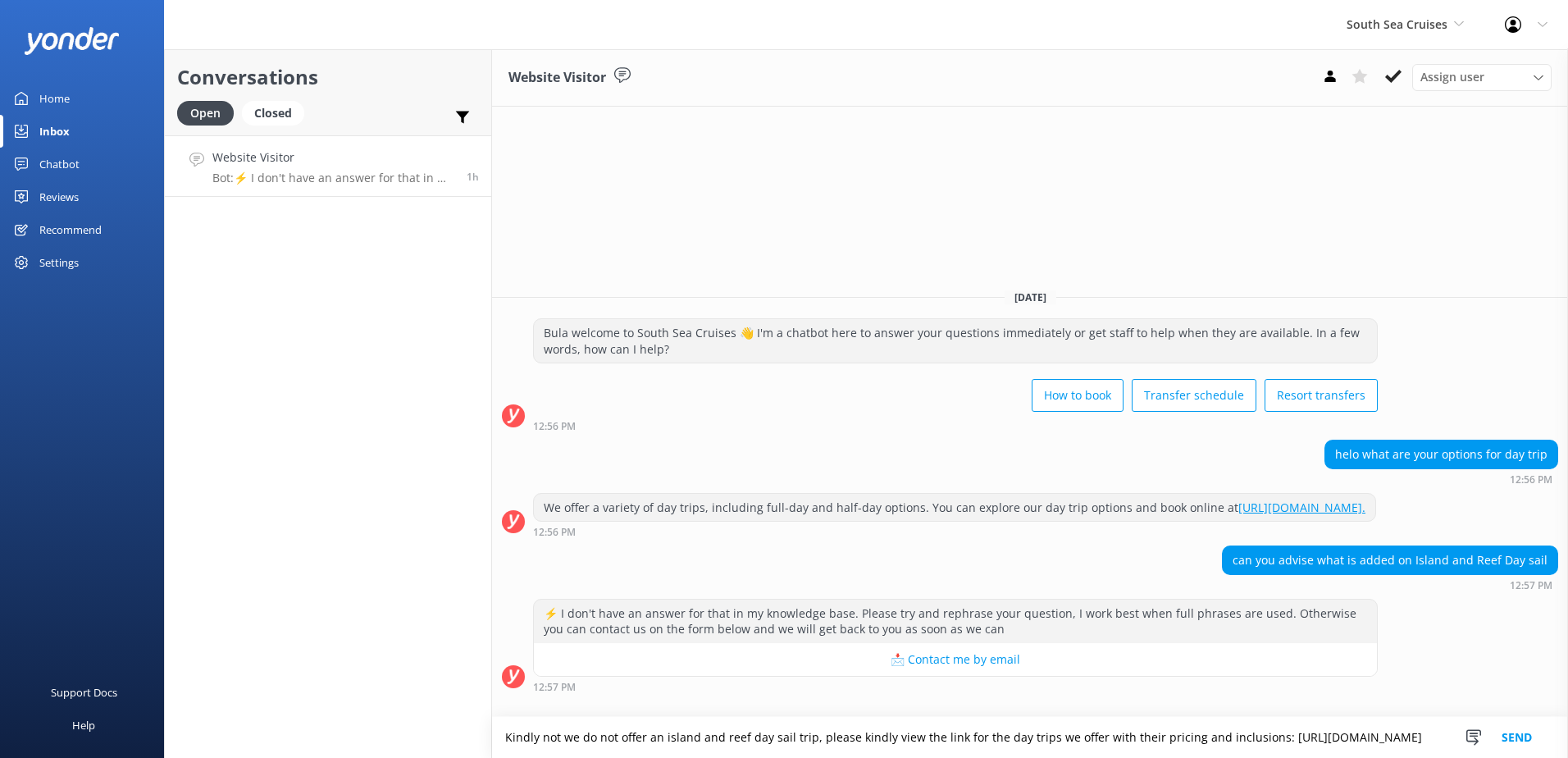
type textarea "Kindly not we do not offer an island and reef day sail trip, please kindly view…"
click at [1511, 731] on button "Send" at bounding box center [1517, 738] width 61 height 41
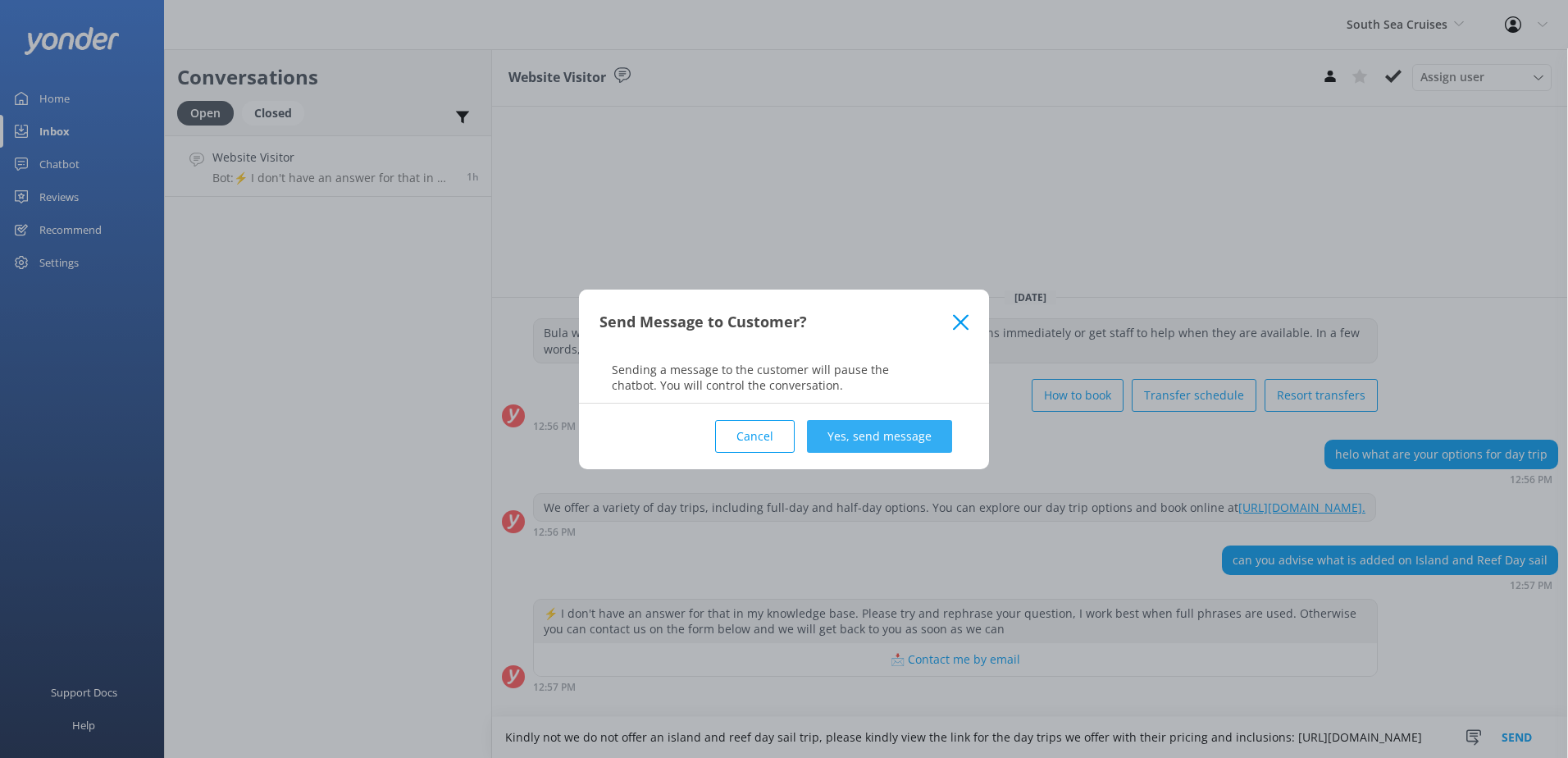
click at [908, 428] on button "Yes, send message" at bounding box center [880, 436] width 145 height 33
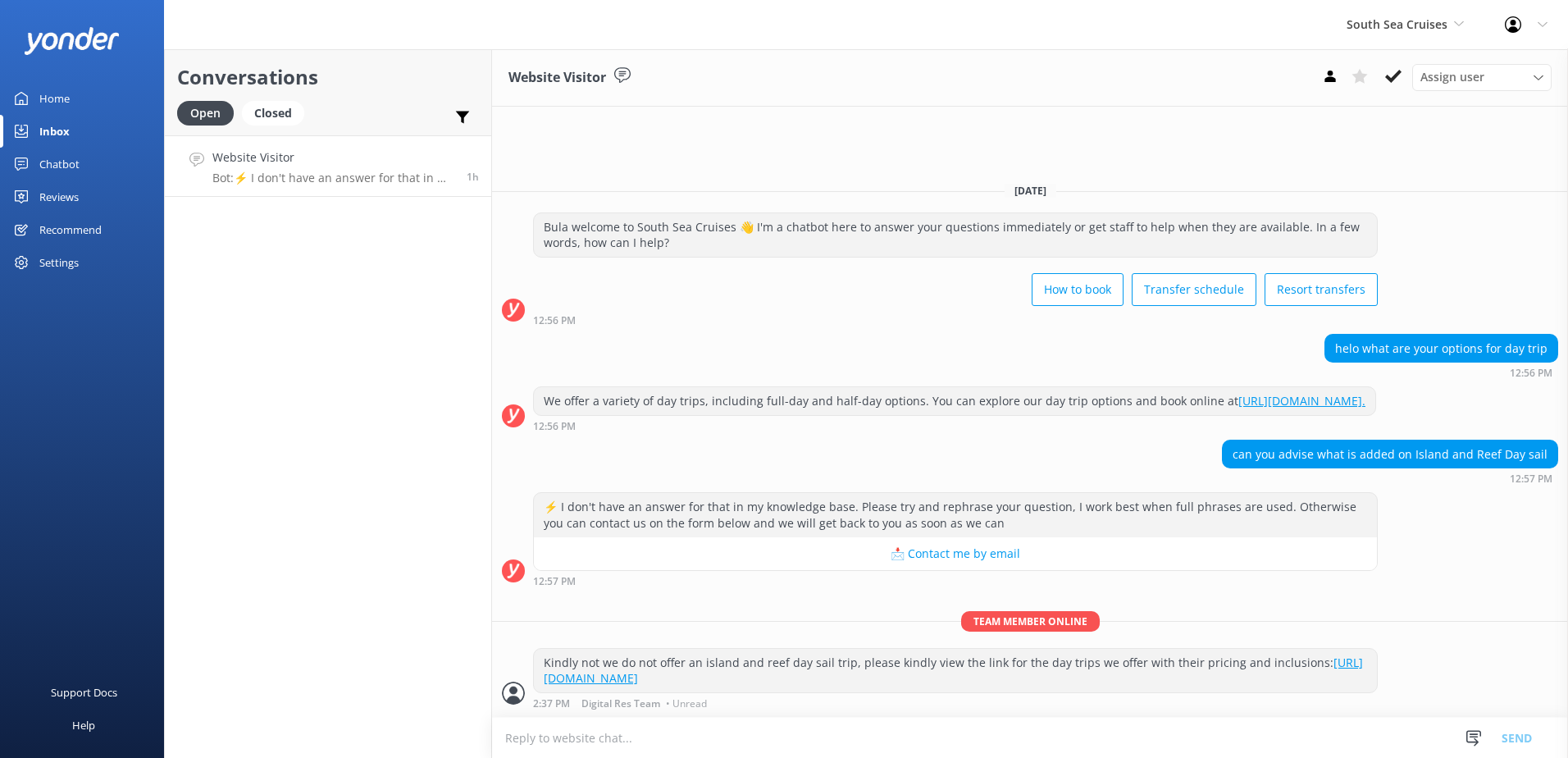
click at [1408, 77] on div "Assign user [PERSON_NAME] [PERSON_NAME] Digital Res Team [PERSON_NAME] [PERSON_…" at bounding box center [1434, 77] width 236 height 26
click at [1402, 78] on button at bounding box center [1394, 76] width 29 height 24
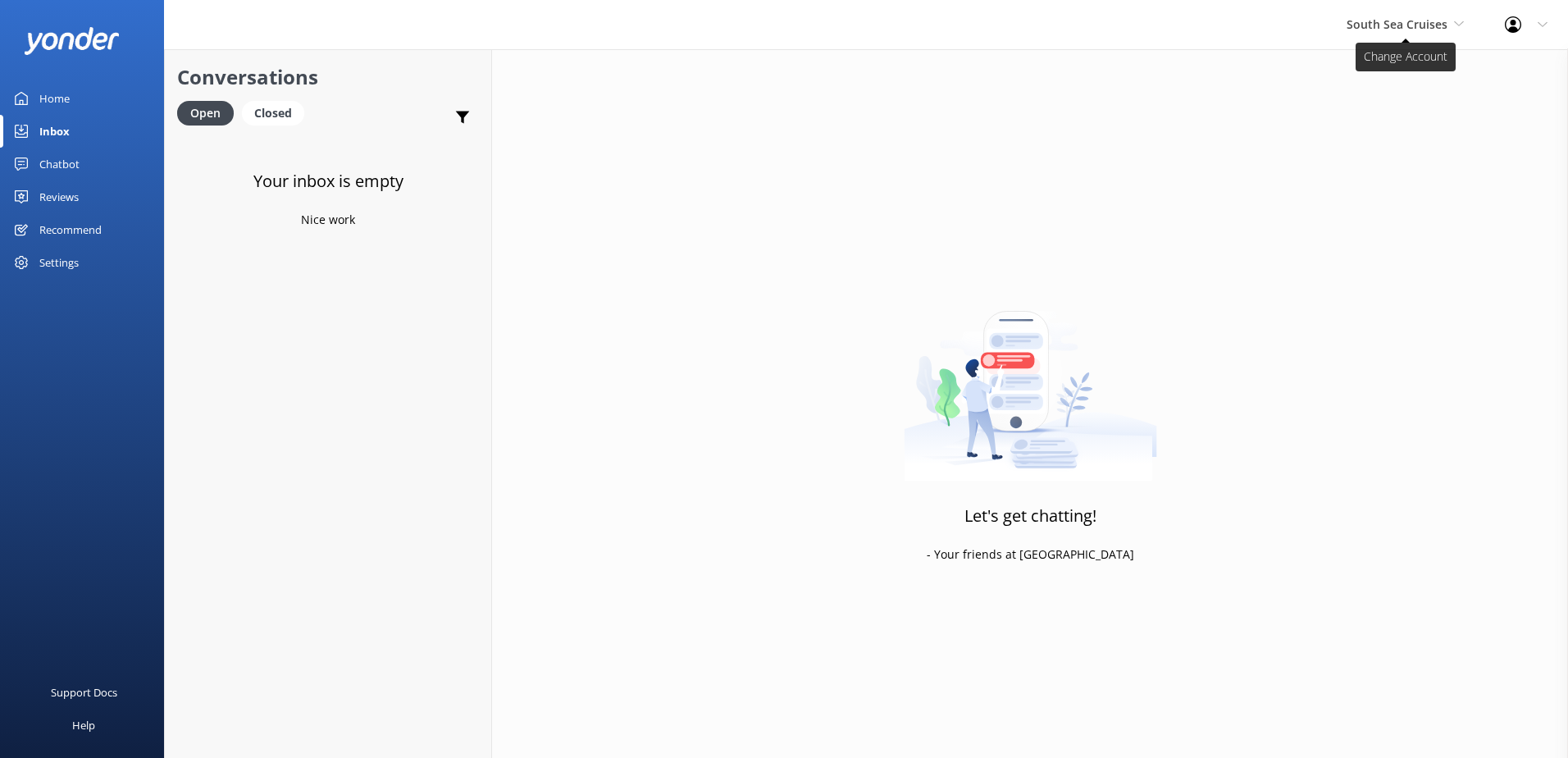
click at [1433, 18] on span "South Sea Cruises" at bounding box center [1397, 24] width 101 height 16
click at [1425, 147] on link "Malamala Beach Club" at bounding box center [1408, 147] width 164 height 40
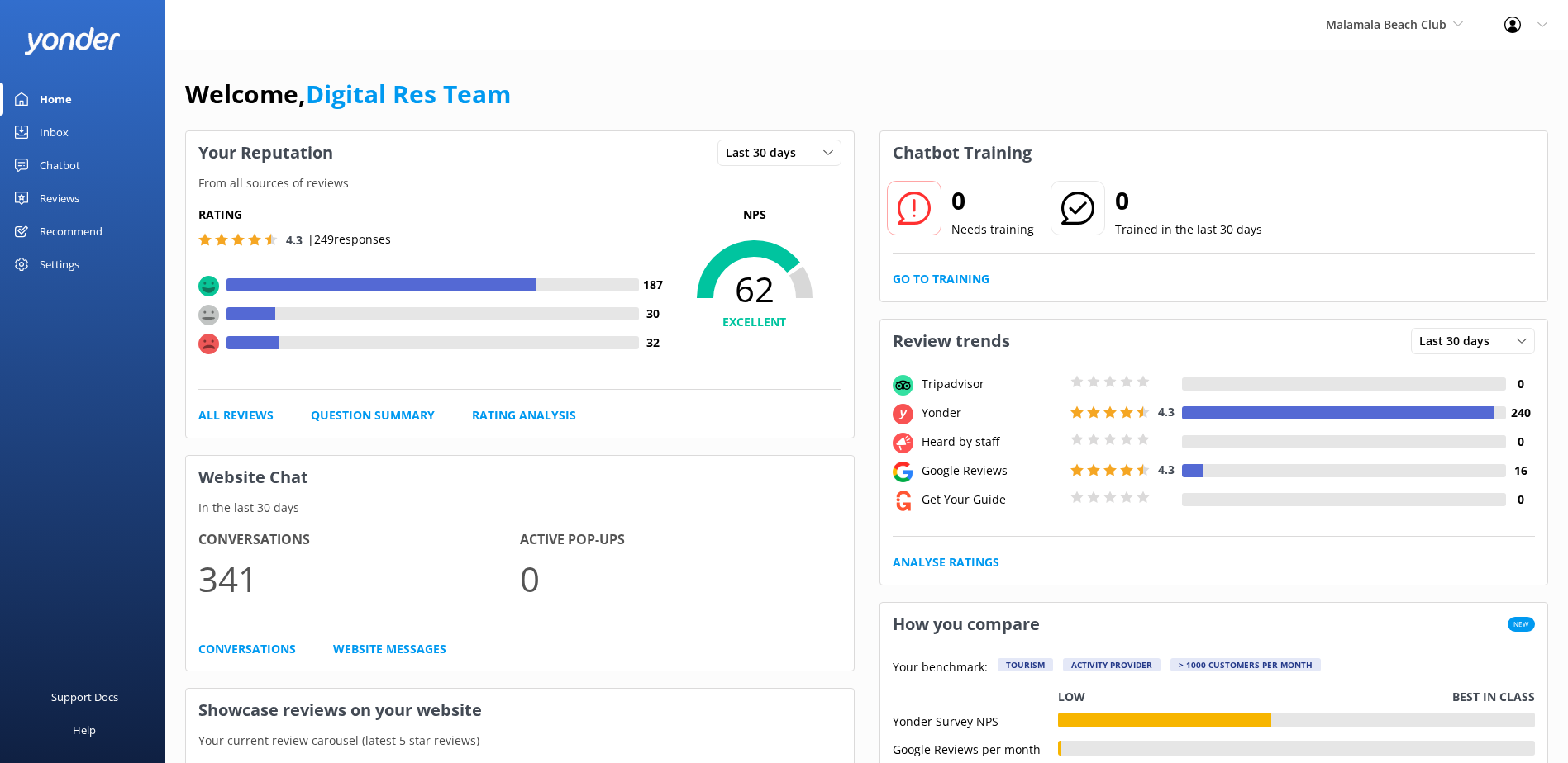
click at [49, 127] on div "Inbox" at bounding box center [55, 132] width 29 height 33
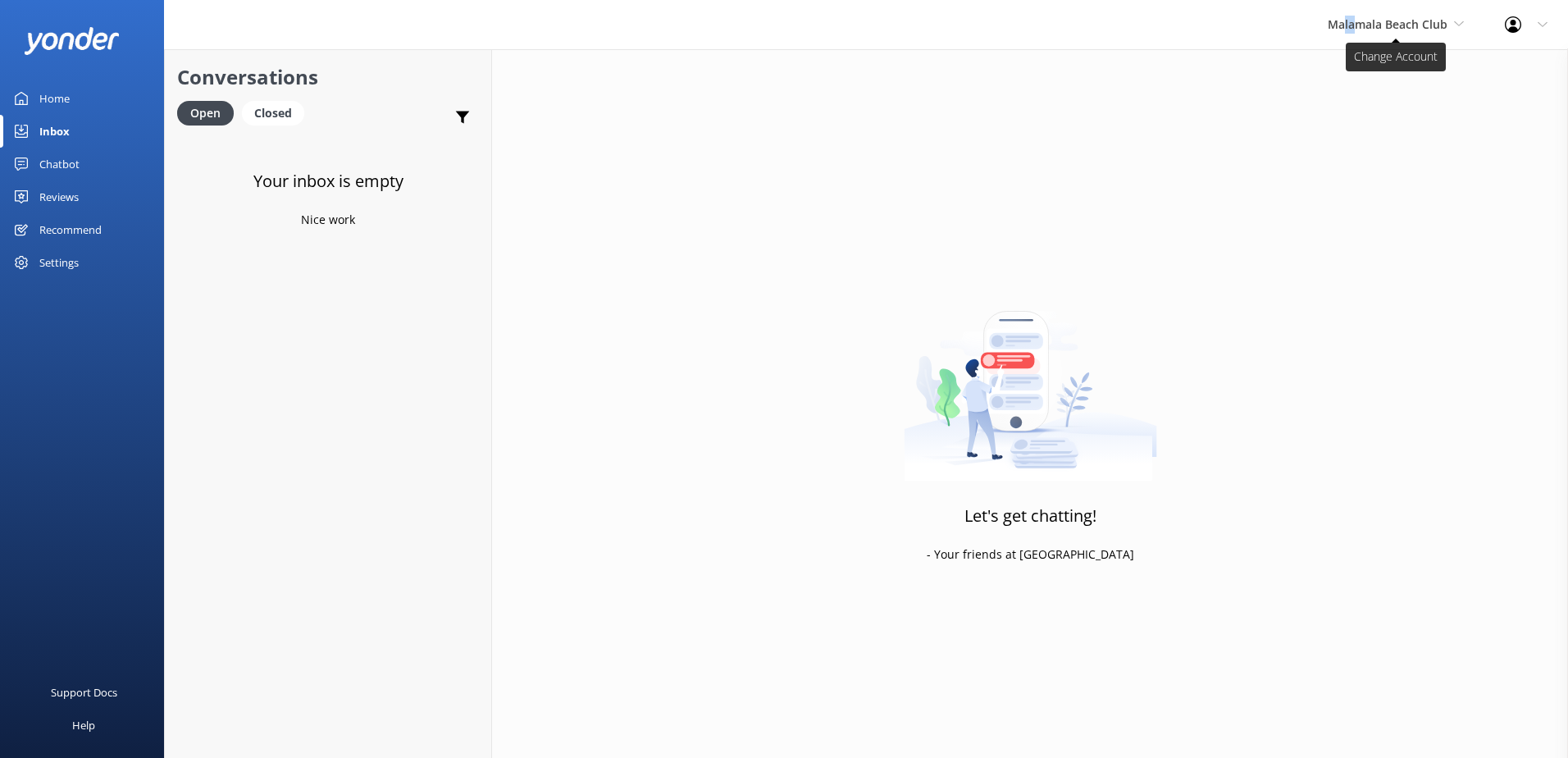
click at [1372, 32] on div "Malamala Beach Club South Sea Sailing South Sea Cruises Malamala Beach Club Awe…" at bounding box center [1396, 24] width 177 height 49
drag, startPoint x: 1373, startPoint y: 32, endPoint x: 1378, endPoint y: 177, distance: 145.1
click at [1378, 177] on link "Awesome Adventures Fiji" at bounding box center [1389, 187] width 164 height 40
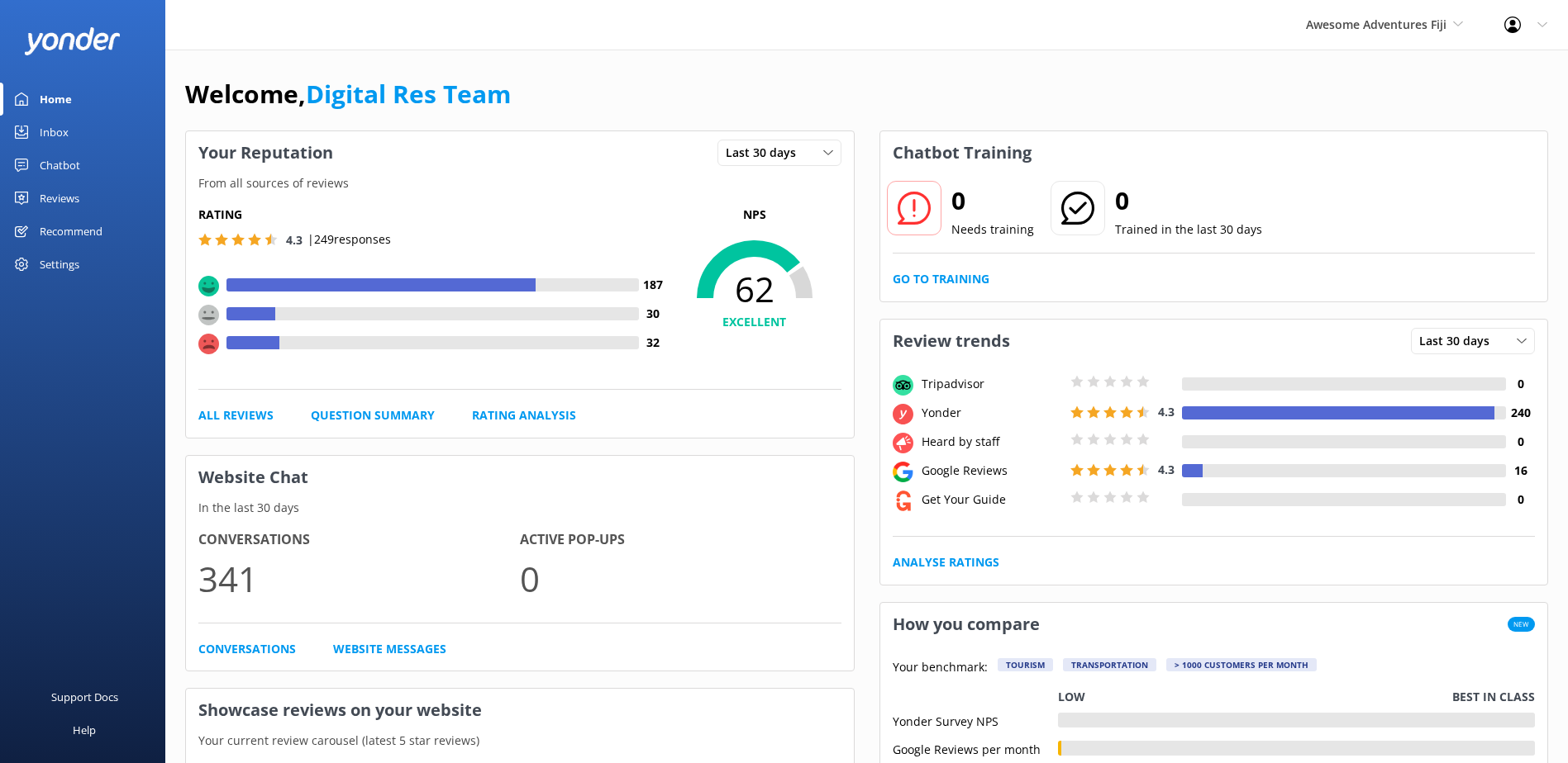
click at [32, 146] on link "Inbox" at bounding box center [82, 132] width 165 height 33
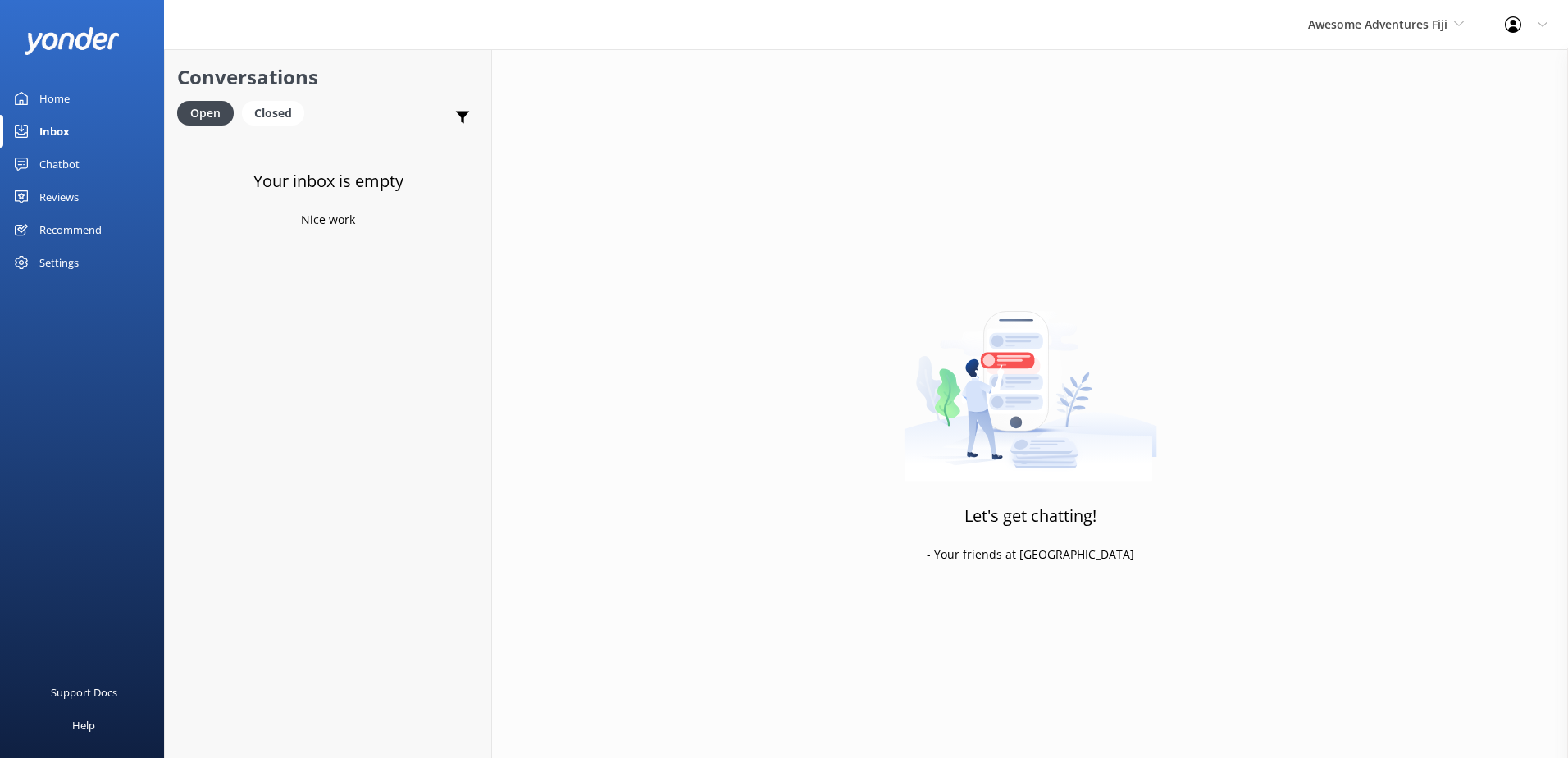
drag, startPoint x: 1414, startPoint y: 32, endPoint x: 1413, endPoint y: 50, distance: 18.0
click at [1413, 32] on span "Awesome Adventures Fiji" at bounding box center [1386, 24] width 156 height 18
click at [1347, 233] on link "Blue Lagoon Cruises" at bounding box center [1369, 226] width 164 height 40
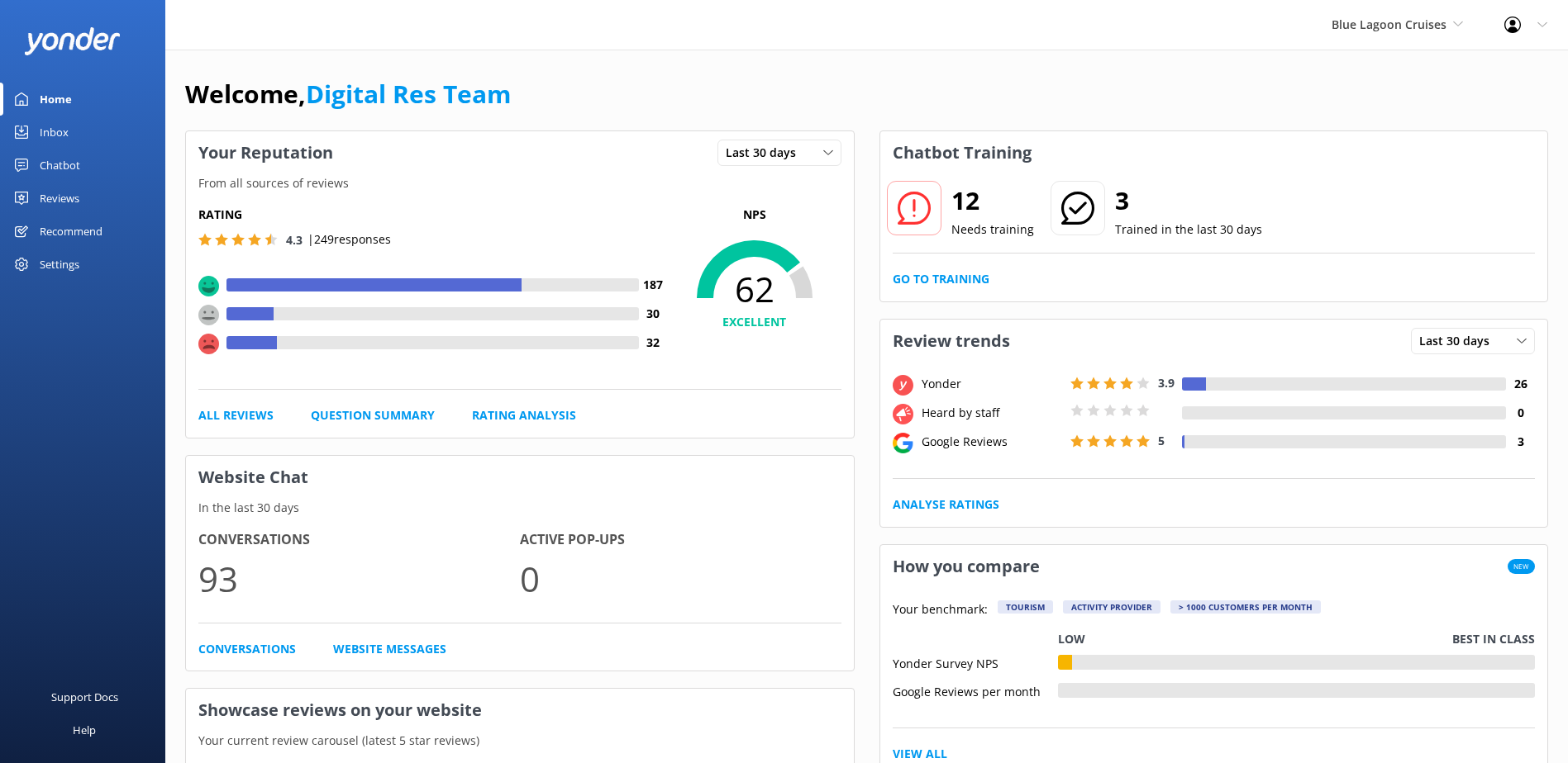
click at [77, 123] on link "Inbox" at bounding box center [82, 132] width 165 height 33
